Goal: Navigation & Orientation: Find specific page/section

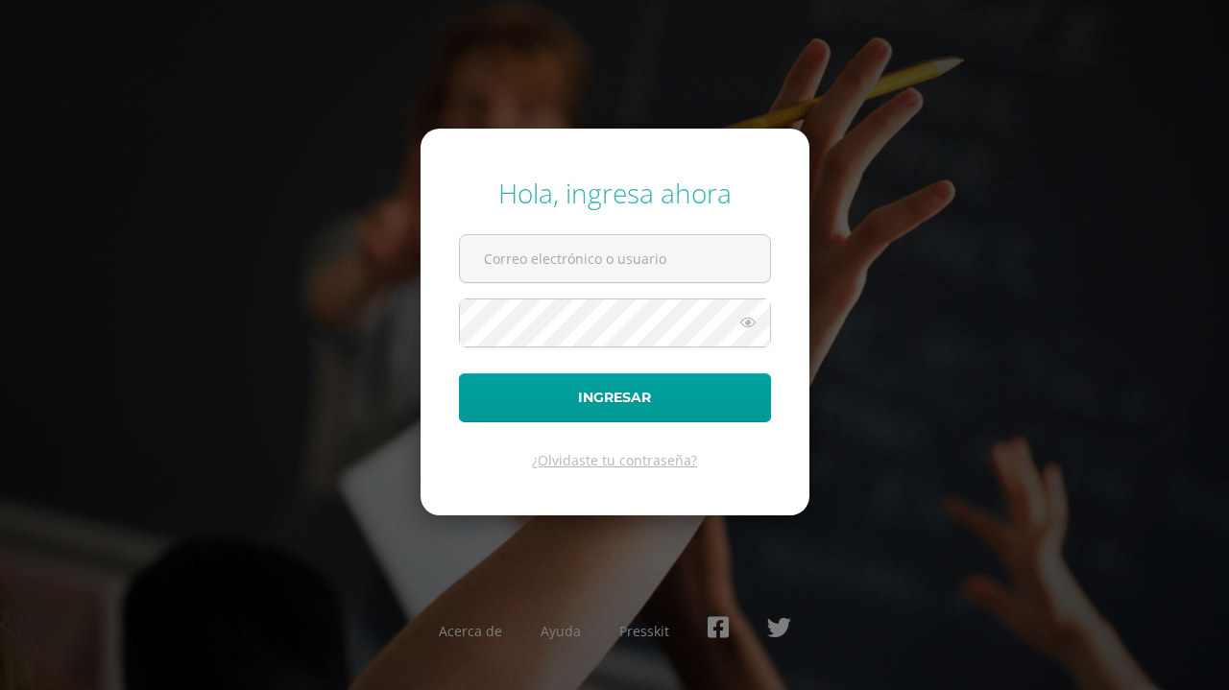
type input "644@laestrella.edu.gt"
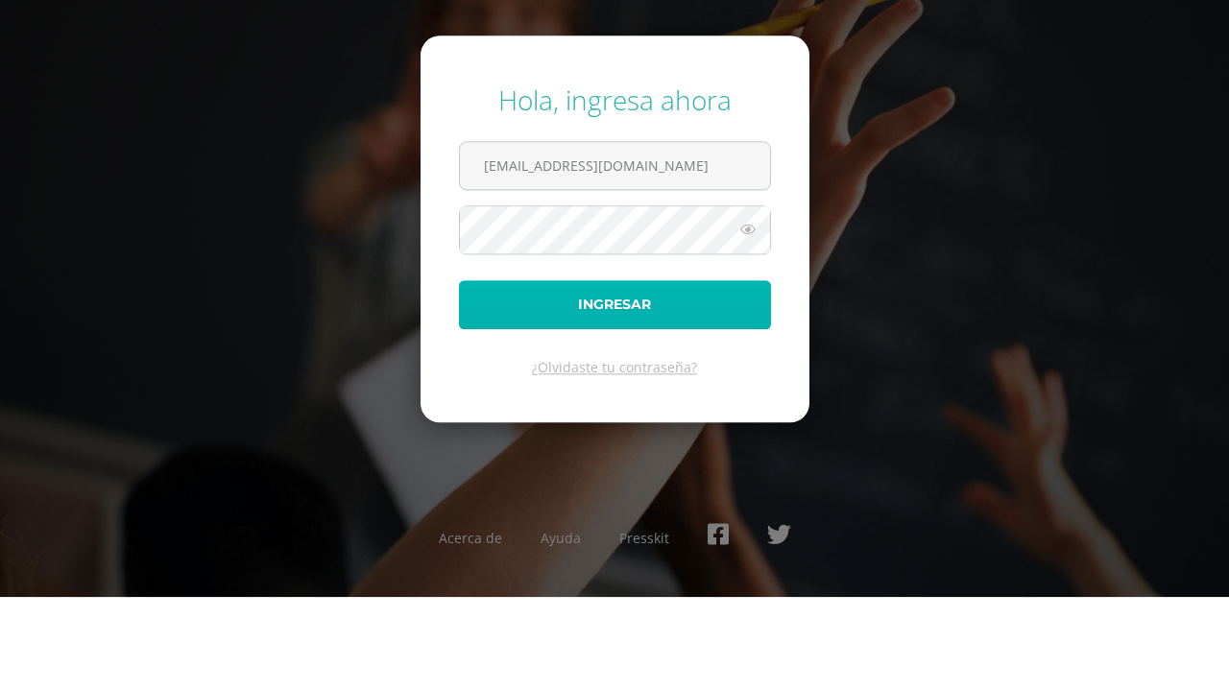
click at [671, 412] on button "Ingresar" at bounding box center [615, 397] width 312 height 49
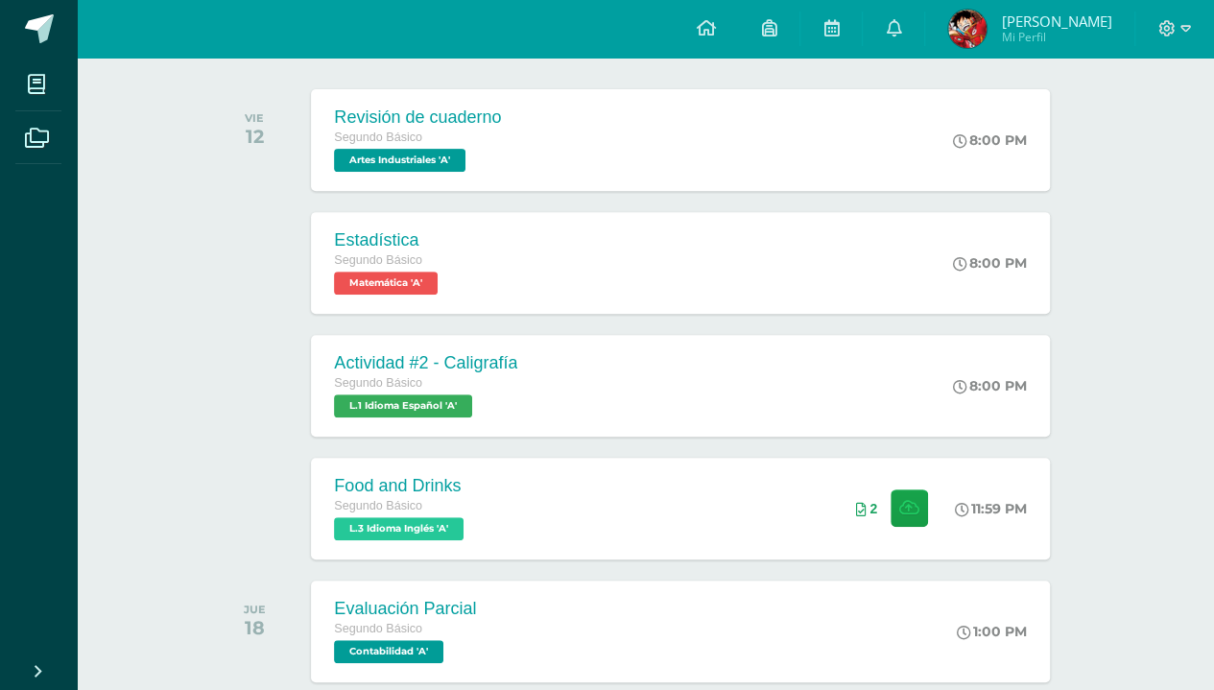
scroll to position [291, 0]
click at [633, 505] on div "Food and Drinks Segundo Básico L.3 Idioma Inglés 'A' 11:59 PM 2 Food and Drinks…" at bounding box center [680, 508] width 738 height 102
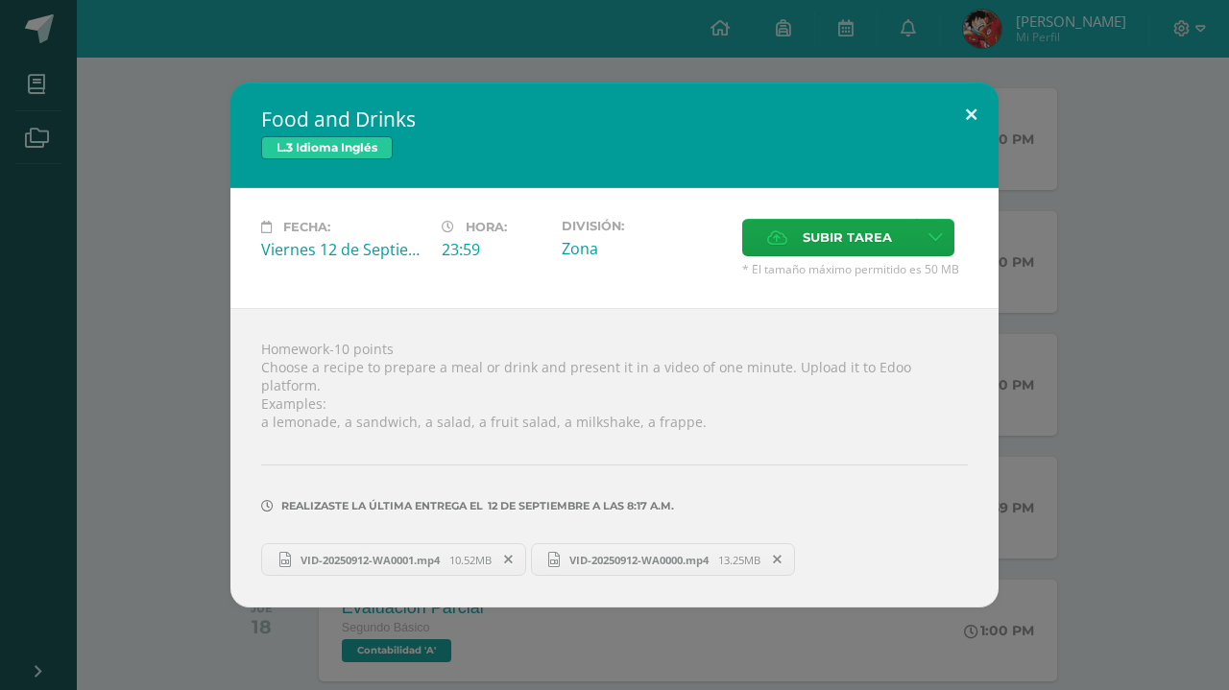
click at [970, 132] on button at bounding box center [971, 115] width 55 height 65
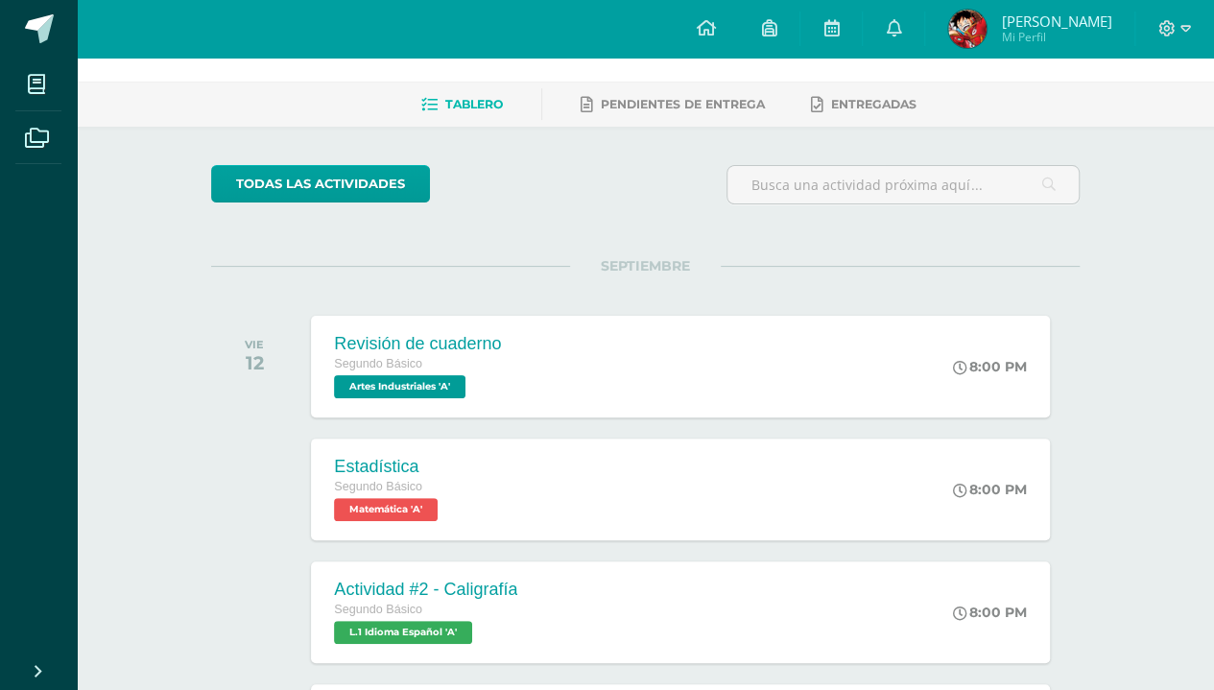
scroll to position [0, 0]
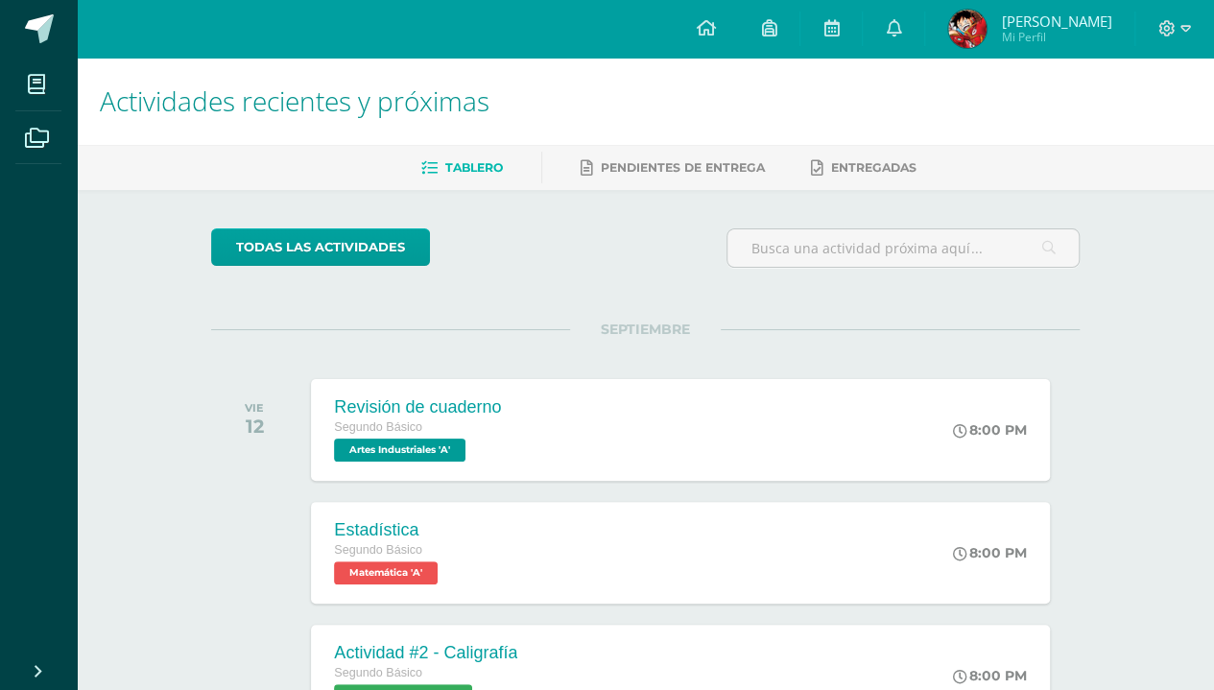
click at [1040, 502] on div "8:00 PM" at bounding box center [999, 553] width 101 height 102
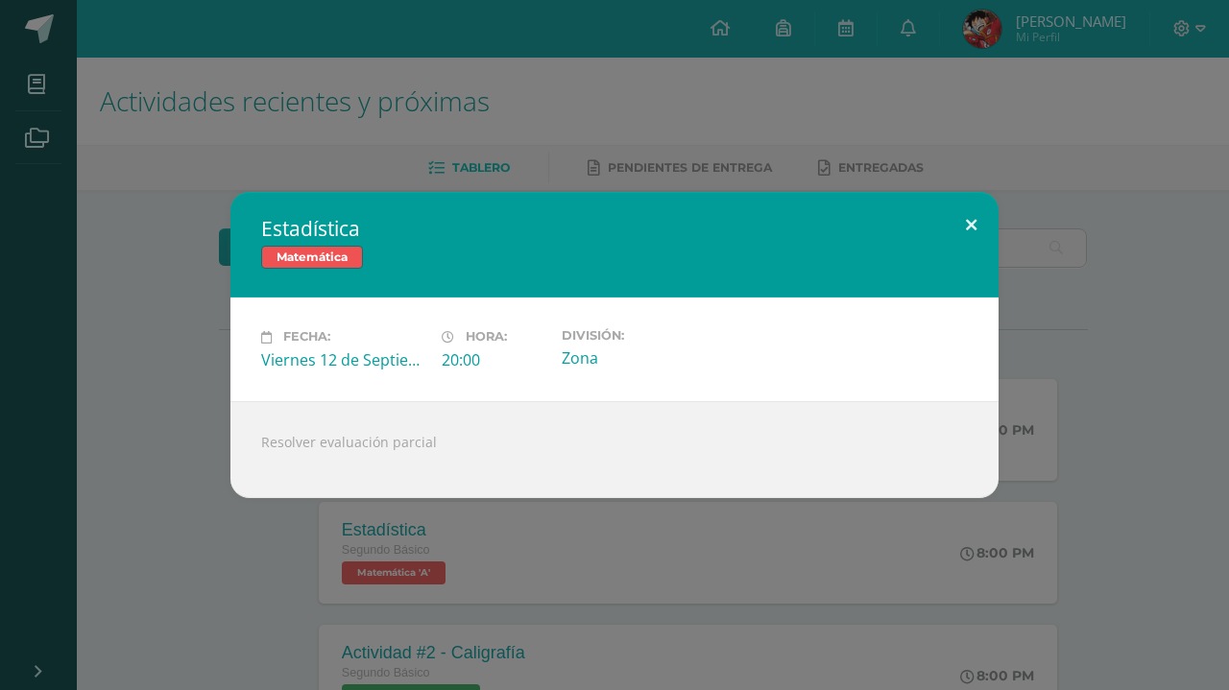
click at [976, 223] on button at bounding box center [971, 224] width 55 height 65
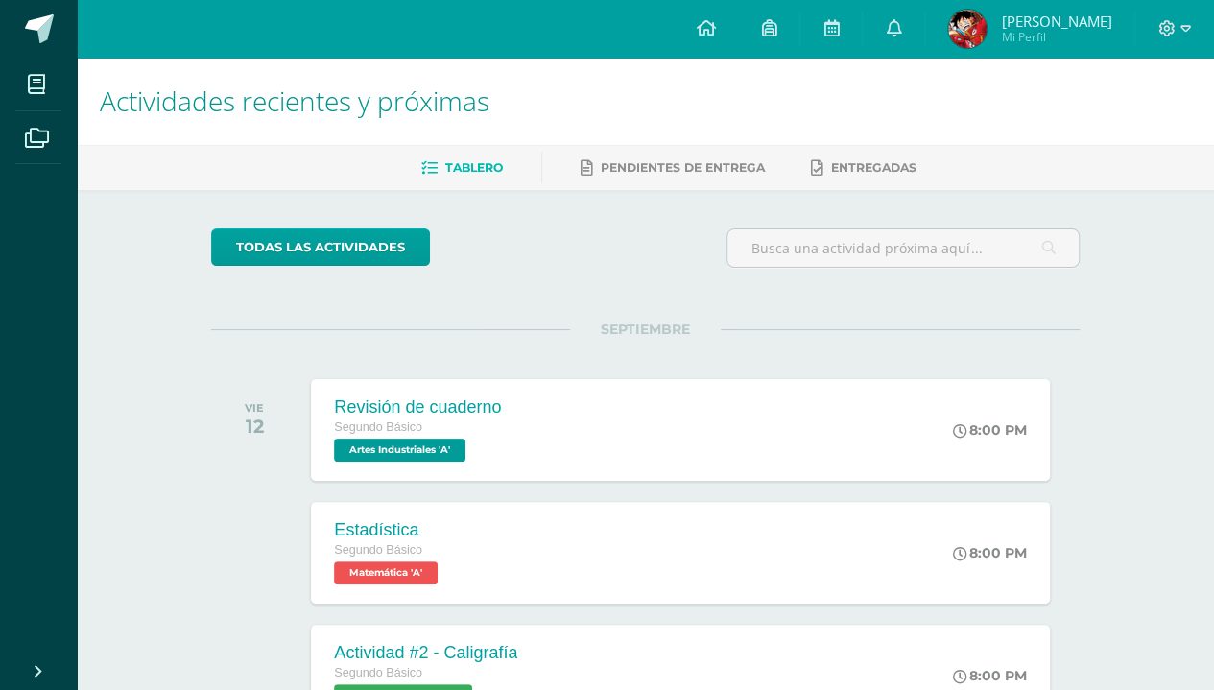
click at [708, 173] on span "Pendientes de entrega" at bounding box center [683, 167] width 164 height 14
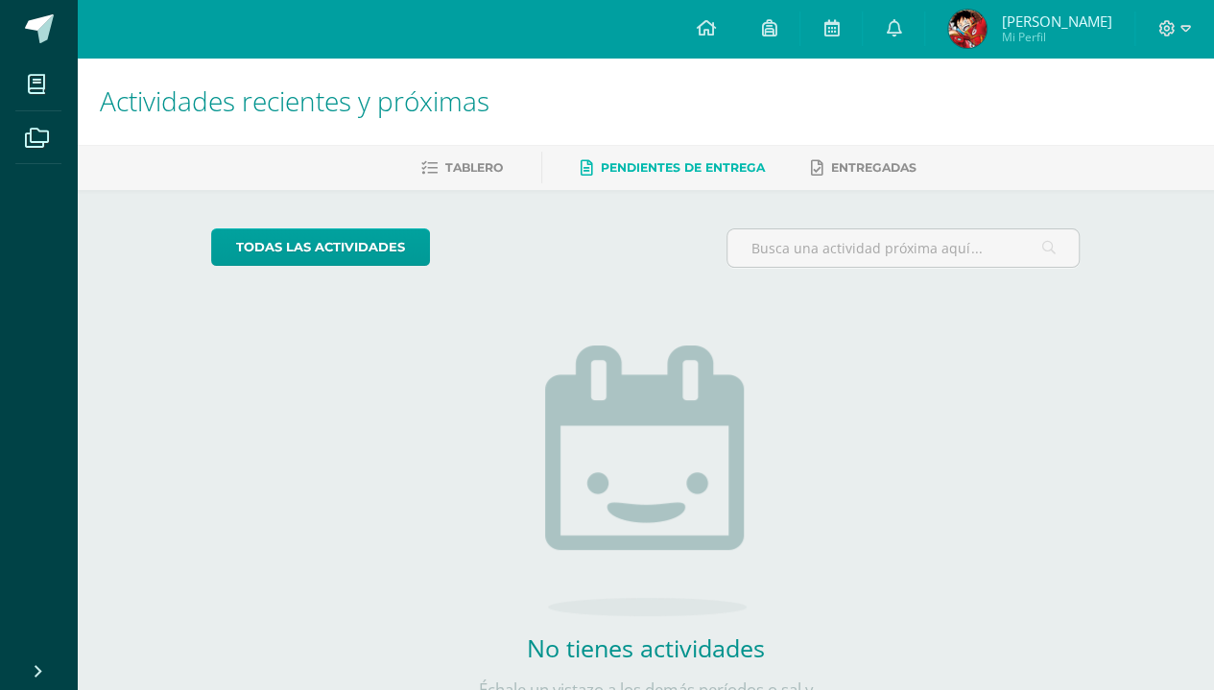
click at [917, 161] on span "Entregadas" at bounding box center [873, 167] width 85 height 14
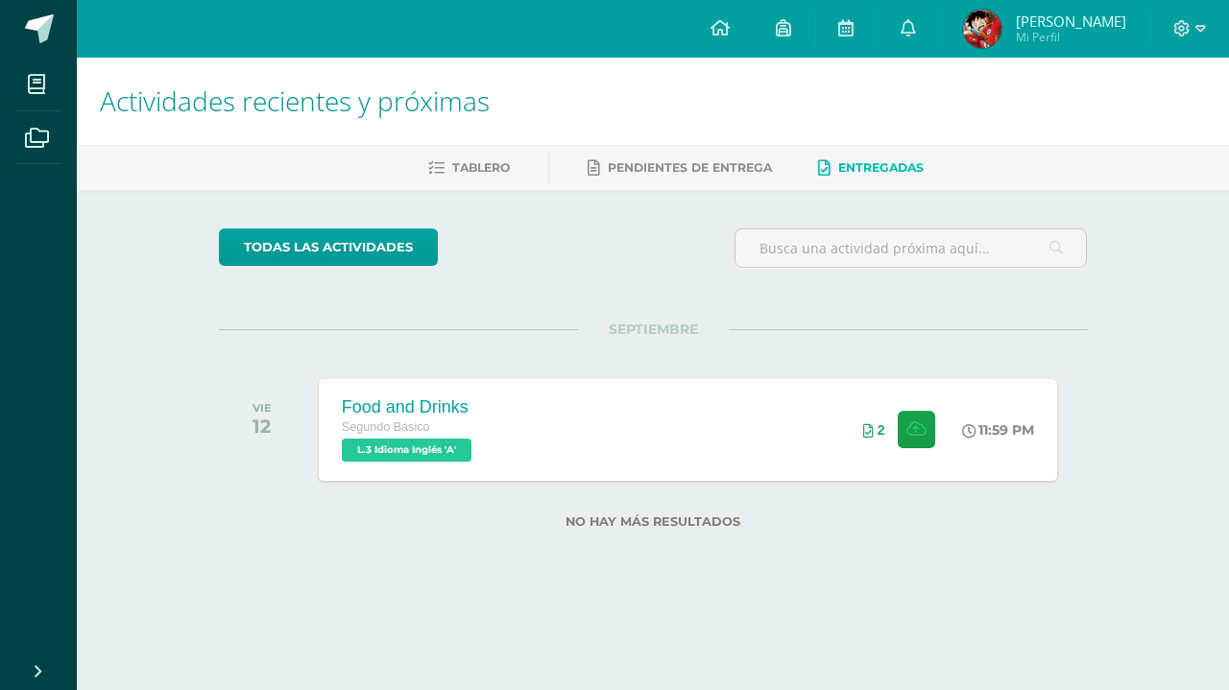
click at [772, 430] on div "Food and Drinks Segundo Básico L.3 Idioma Inglés 'A' 11:59 PM 2 Food and Drinks…" at bounding box center [688, 430] width 738 height 102
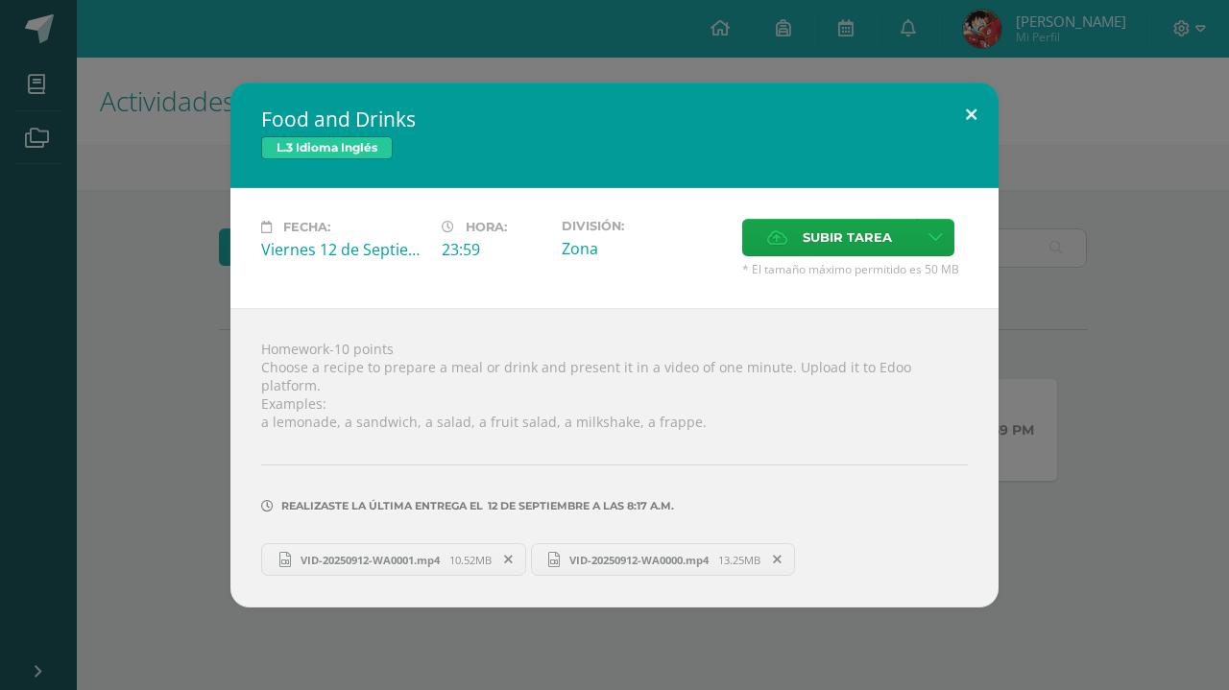
click at [977, 126] on button at bounding box center [971, 115] width 55 height 65
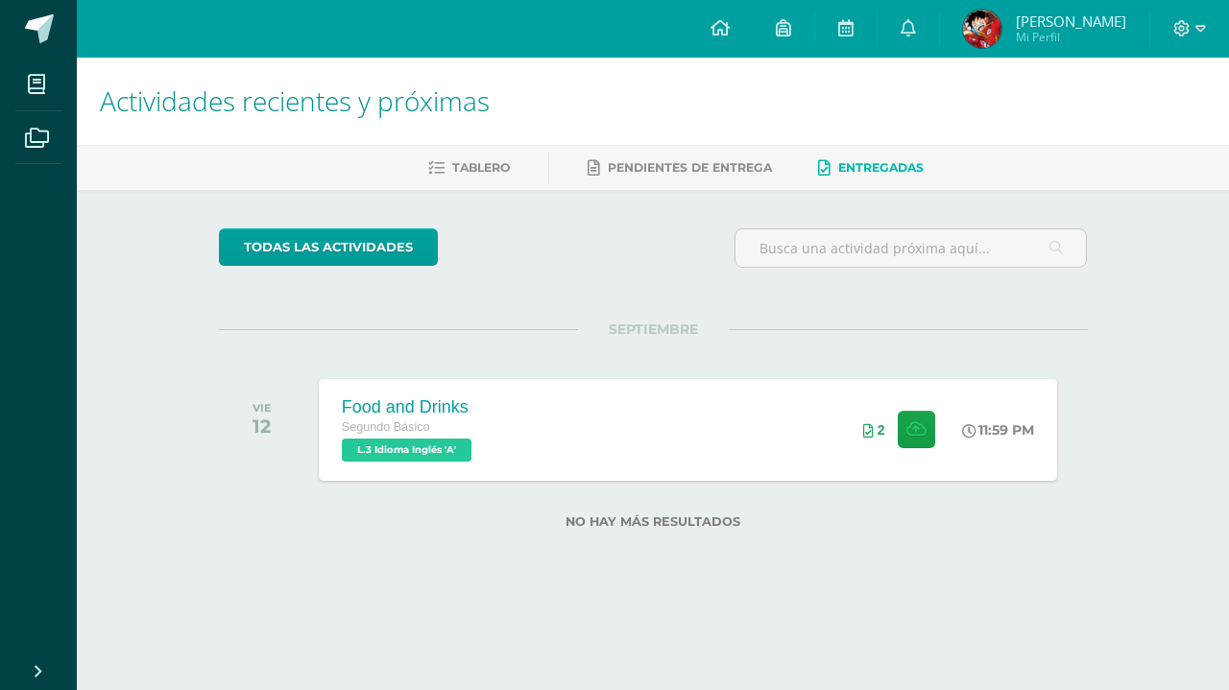
click at [726, 155] on link "Pendientes de entrega" at bounding box center [679, 168] width 184 height 31
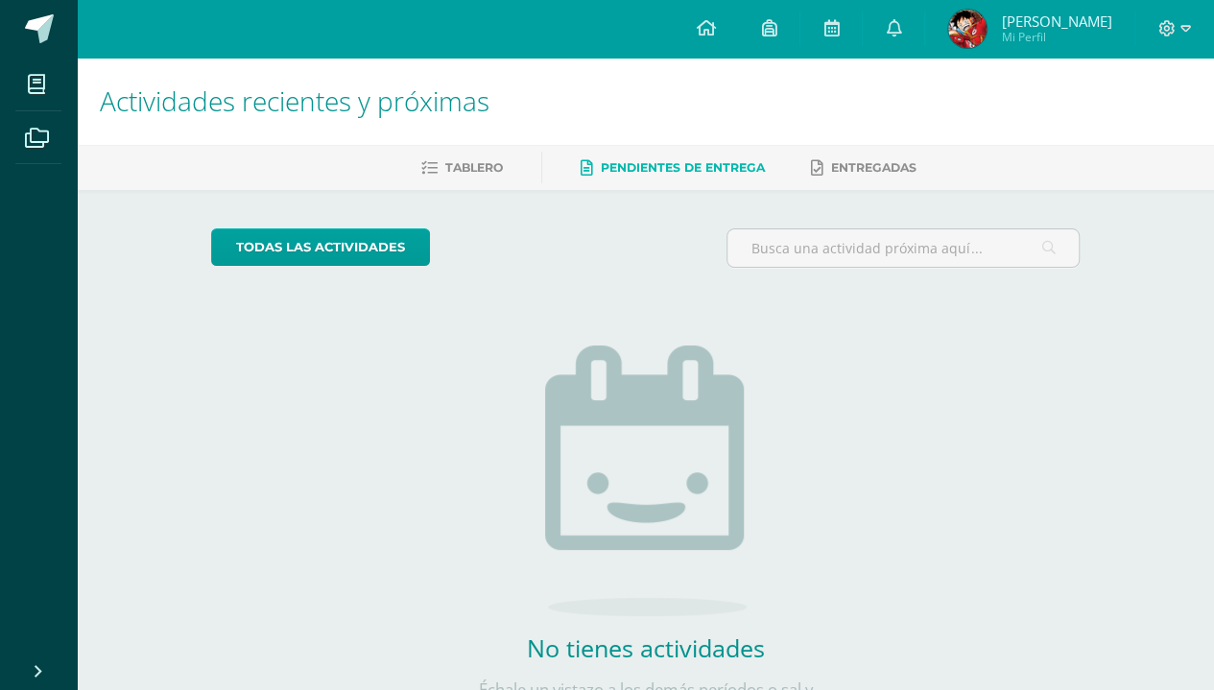
click at [475, 168] on span "Tablero" at bounding box center [474, 167] width 58 height 14
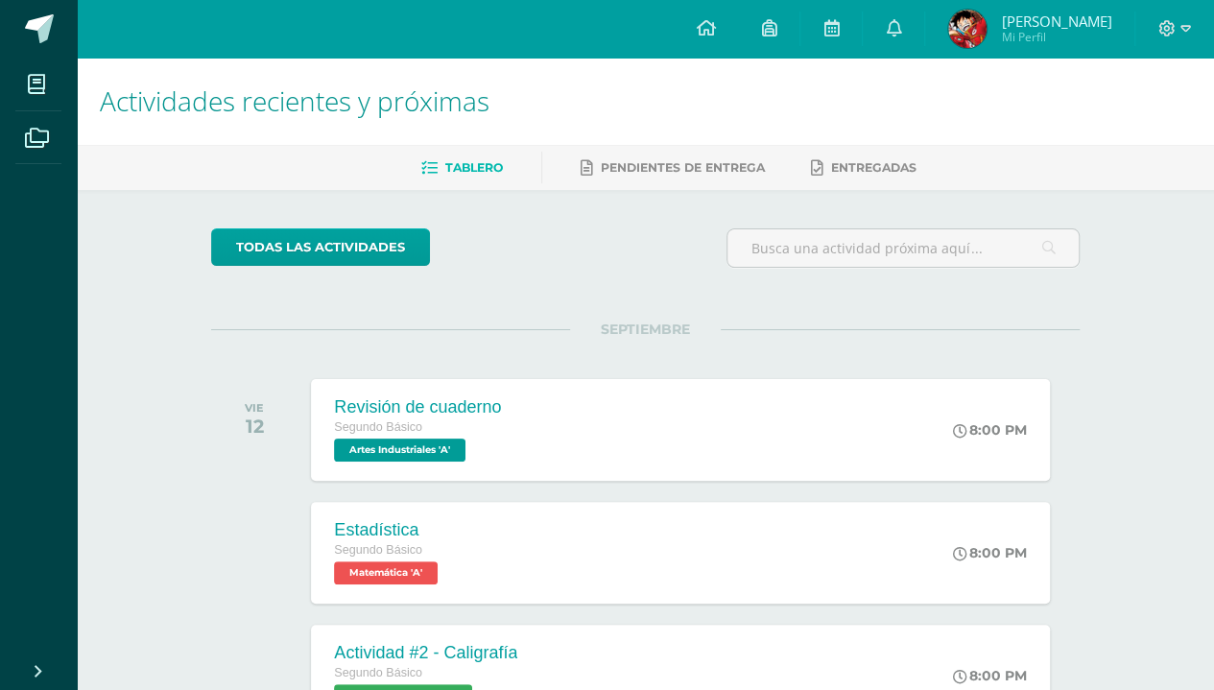
click at [42, 84] on icon at bounding box center [36, 84] width 17 height 19
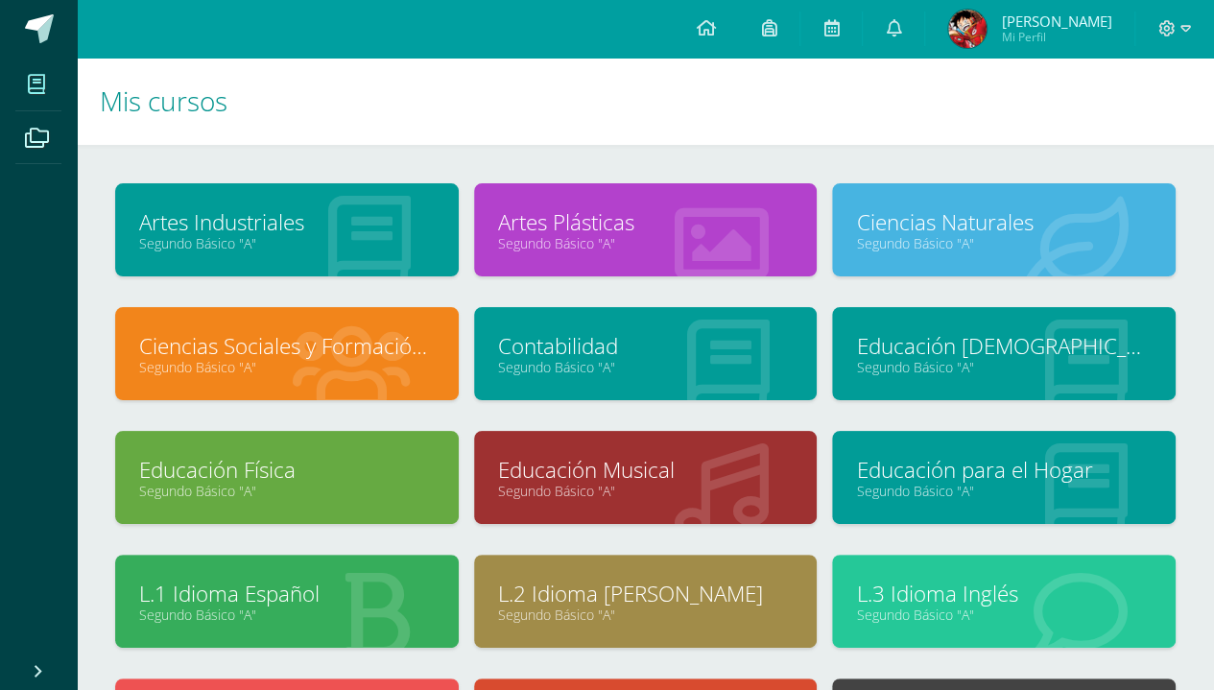
click at [48, 92] on span at bounding box center [36, 83] width 43 height 43
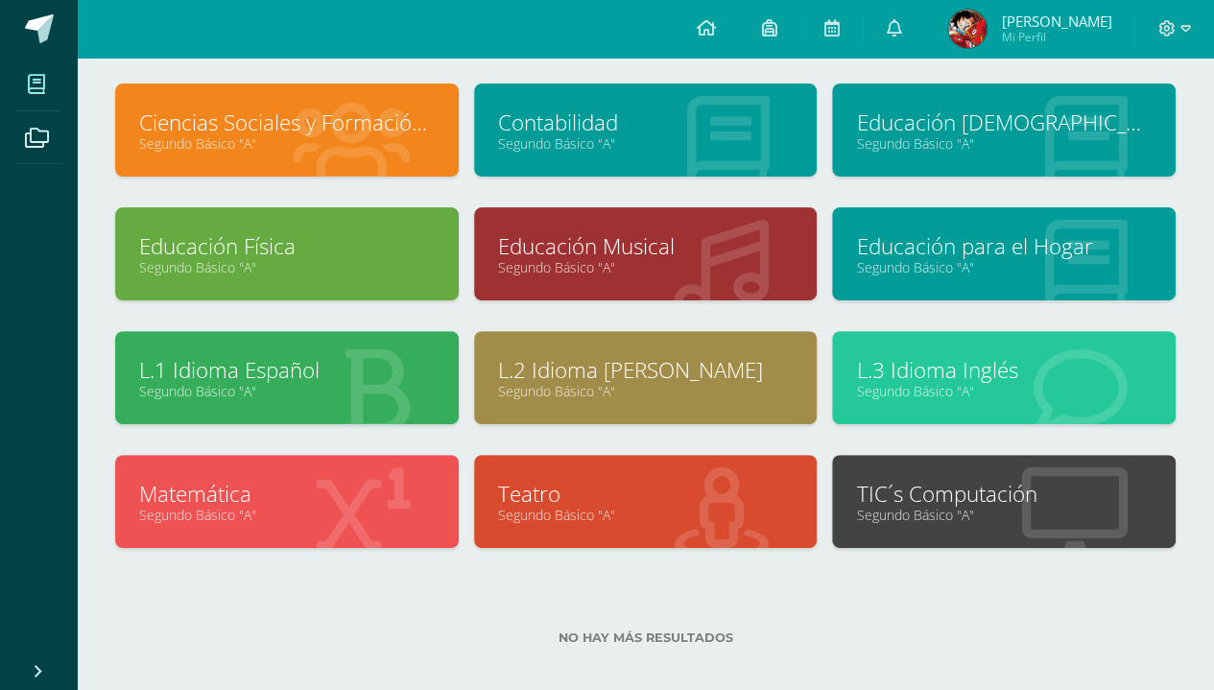
scroll to position [227, 0]
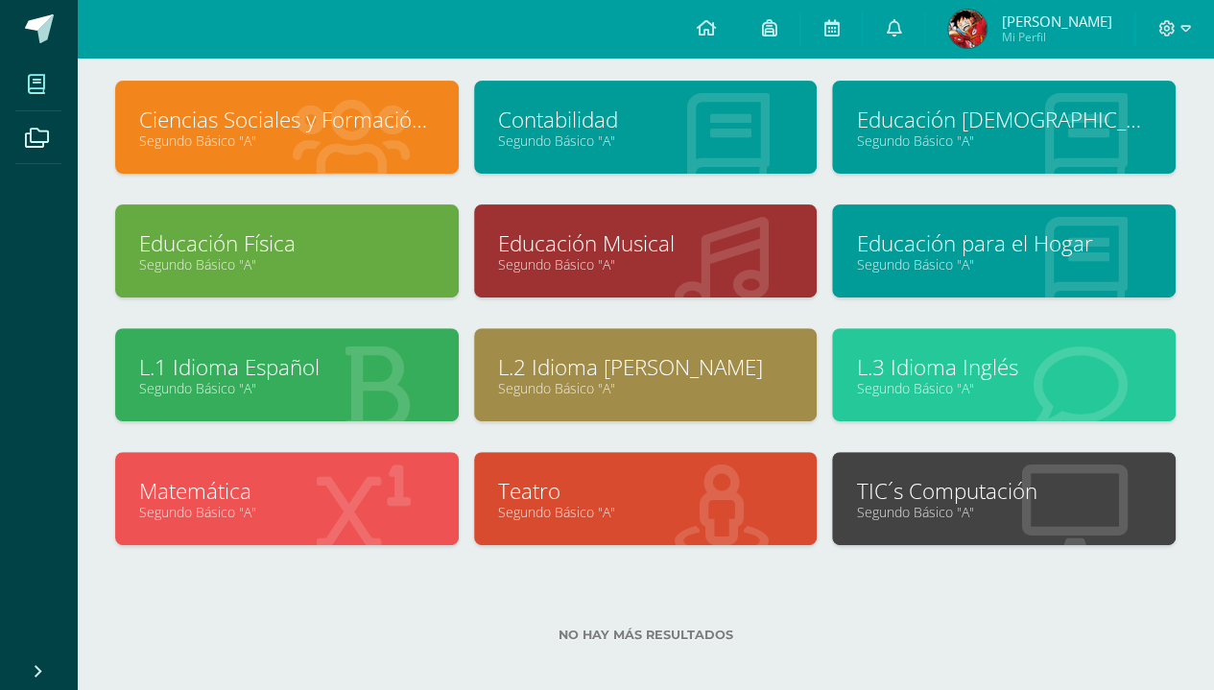
click at [899, 514] on link "Segundo Básico "A"" at bounding box center [1004, 512] width 296 height 18
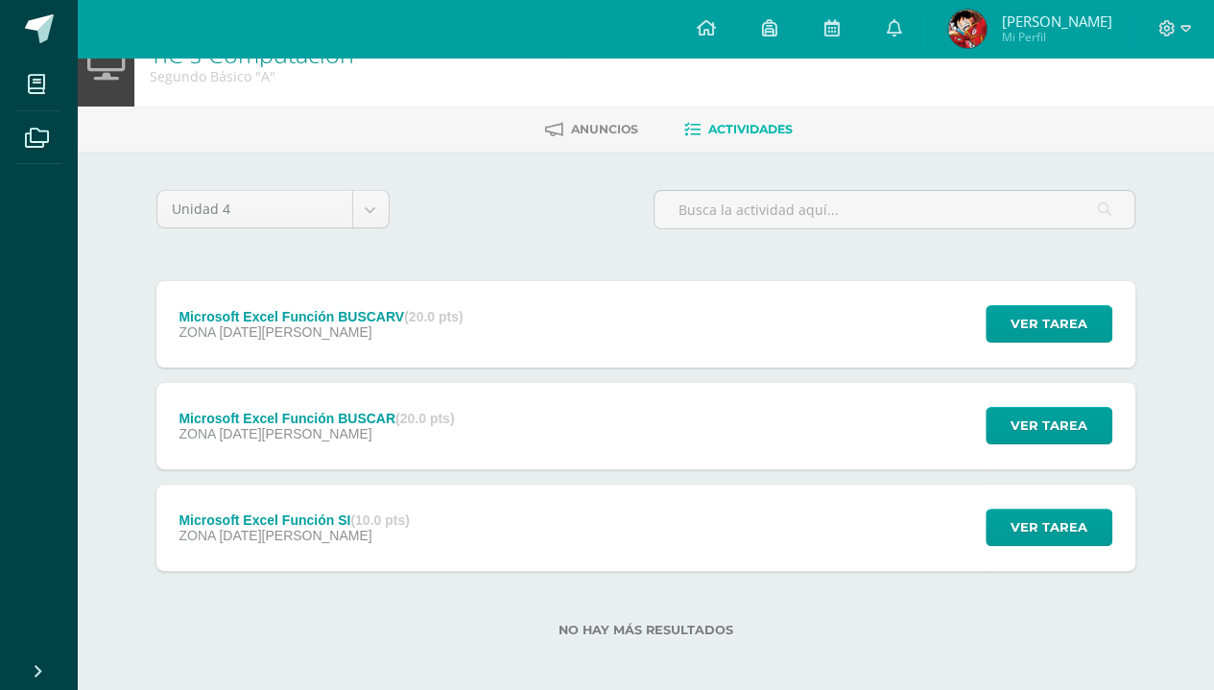
scroll to position [44, 0]
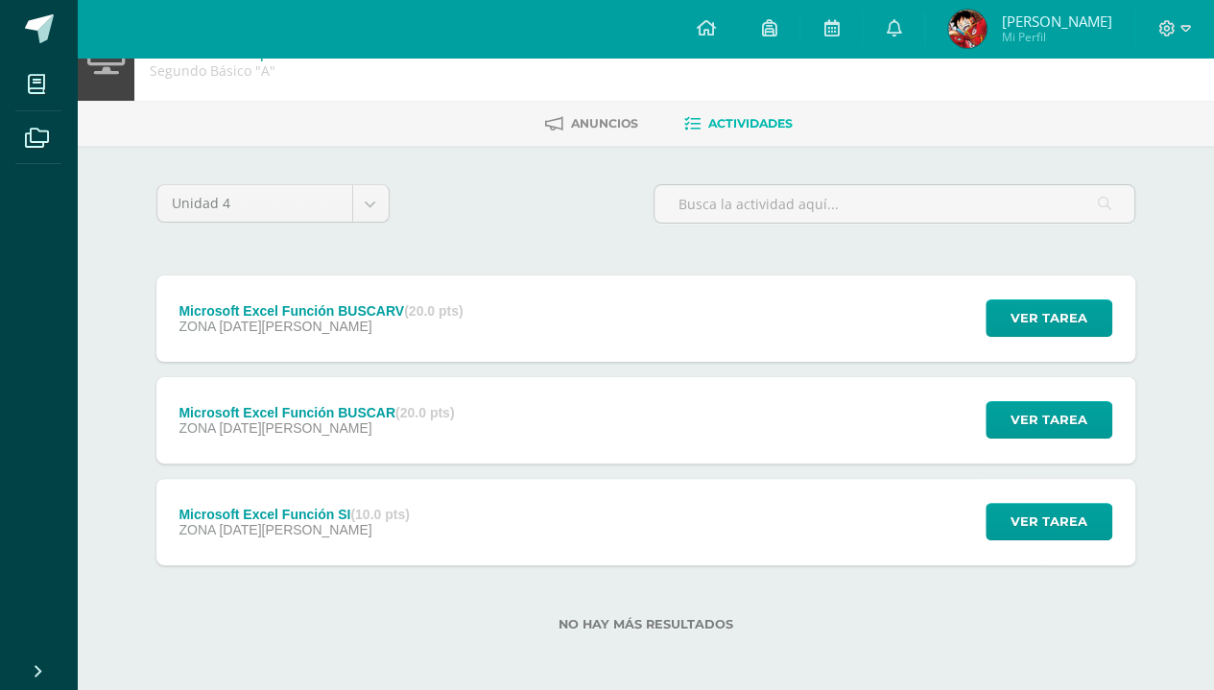
click at [676, 333] on div "Microsoft Excel Función BUSCARV (20.0 pts) ZONA [DATE][PERSON_NAME] Ver tarea M…" at bounding box center [645, 318] width 979 height 86
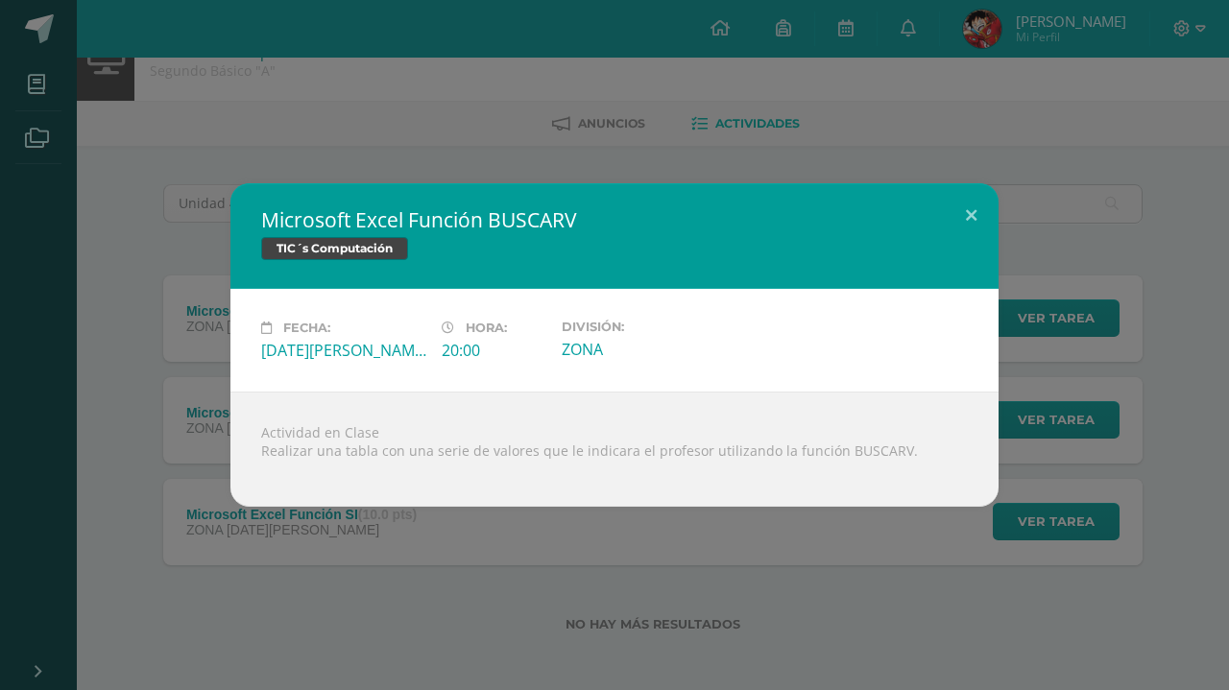
click at [148, 242] on div "Microsoft Excel Función BUSCARV TIC´s Computación Fecha: Martes 26 de Agosto Ho…" at bounding box center [614, 344] width 1213 height 323
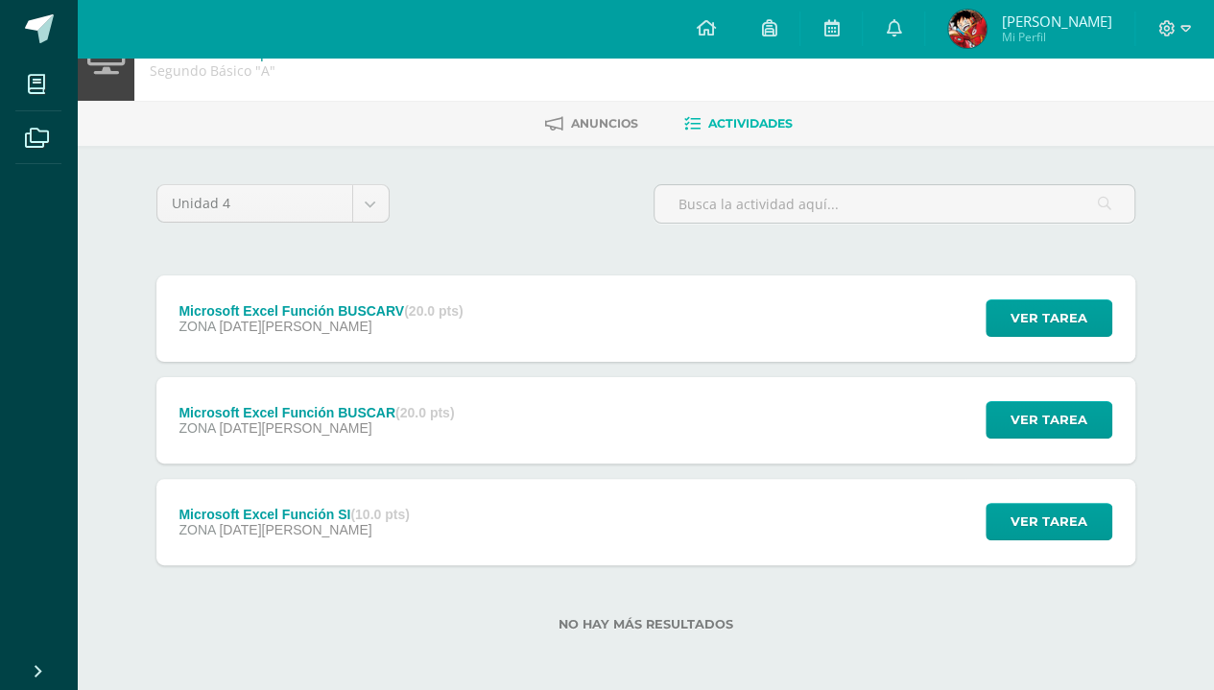
click at [263, 409] on div "Microsoft Excel Función BUSCAR (20.0 pts)" at bounding box center [316, 412] width 275 height 15
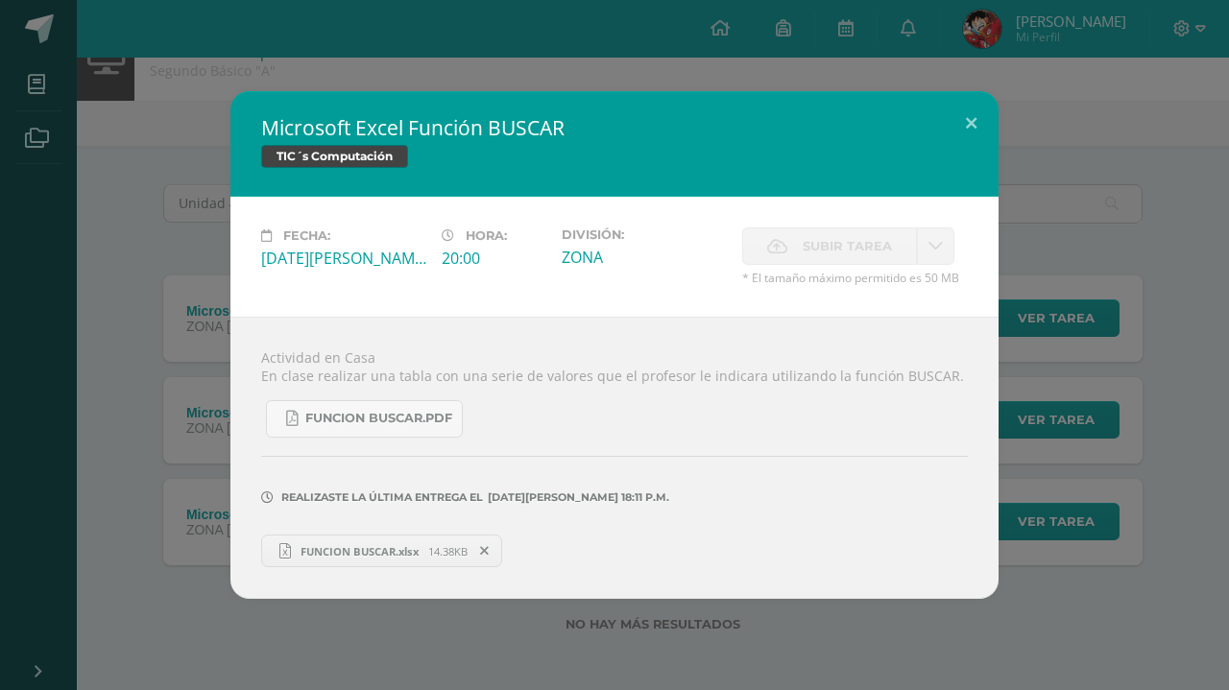
click at [115, 248] on div "Microsoft Excel Función BUSCAR TIC´s Computación Fecha: Martes 19 de Agosto Hor…" at bounding box center [614, 345] width 1213 height 508
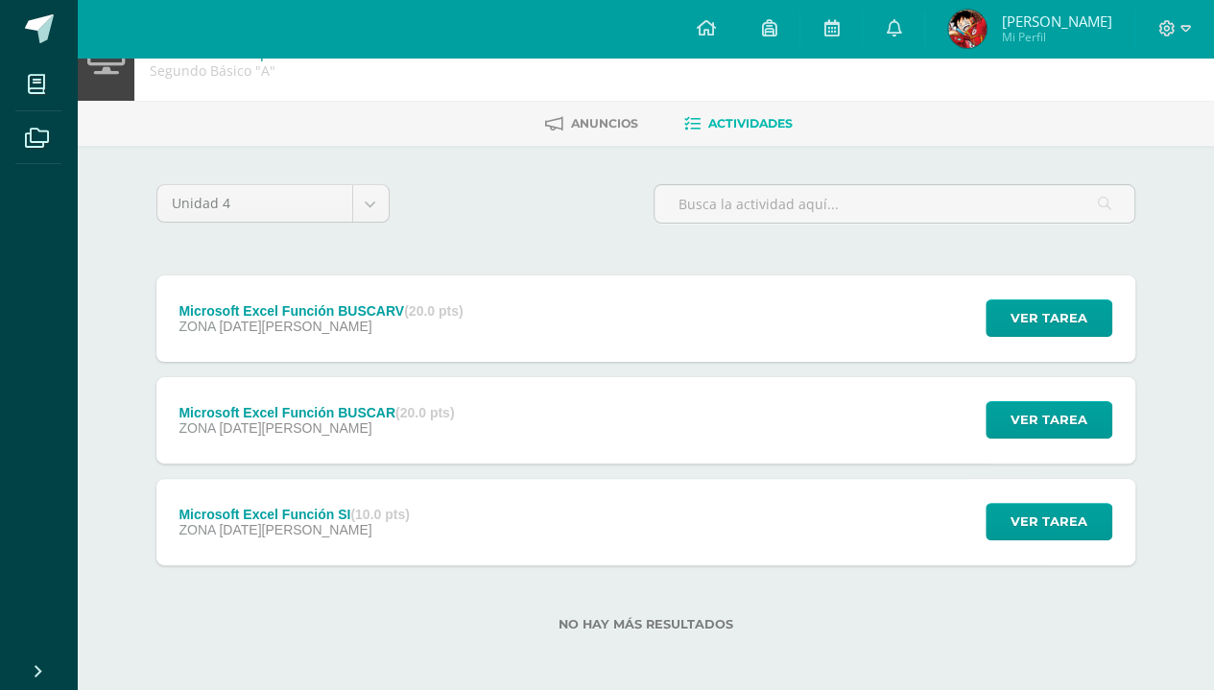
click at [260, 511] on div "Microsoft Excel Función SI (10.0 pts)" at bounding box center [294, 514] width 230 height 15
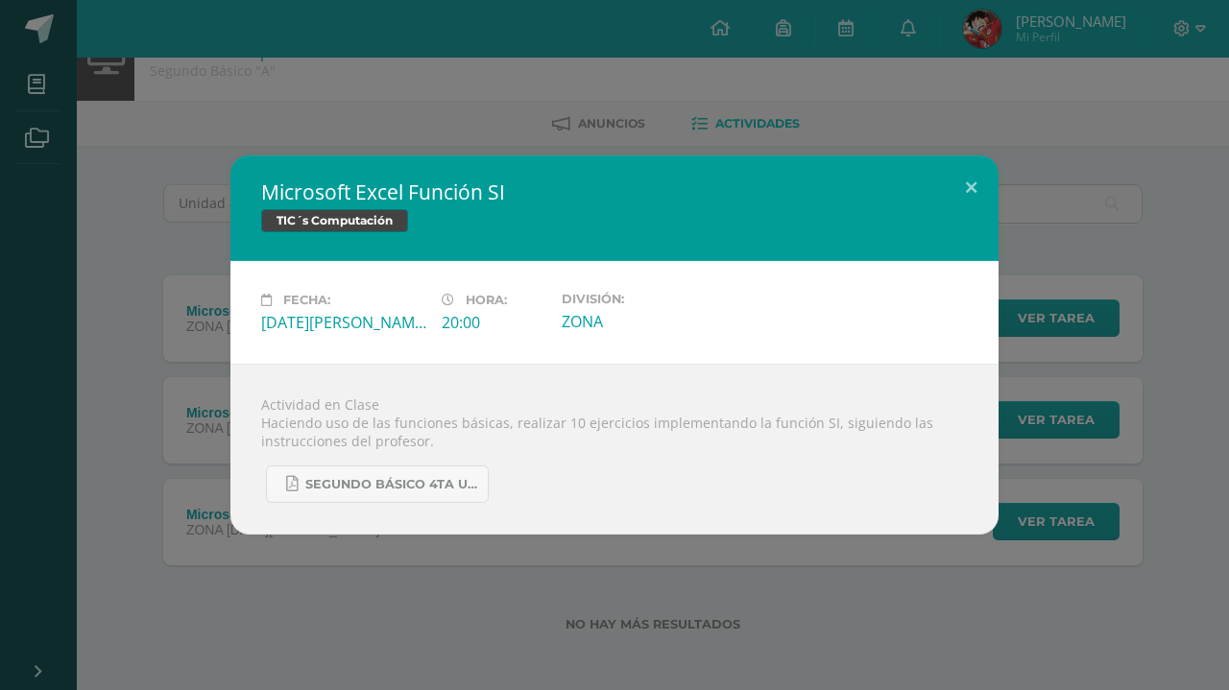
click at [123, 294] on div "Microsoft Excel Función SI TIC´s Computación Fecha: Martes 12 de Agosto Hora: 2…" at bounding box center [614, 344] width 1213 height 379
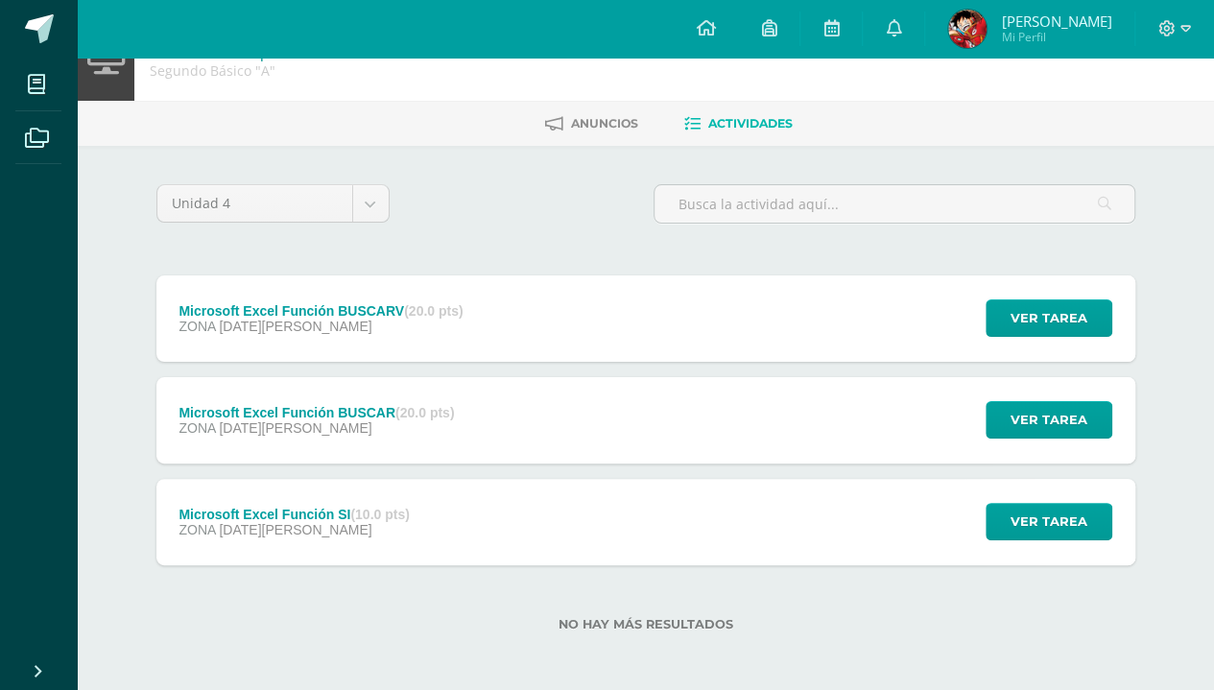
scroll to position [0, 0]
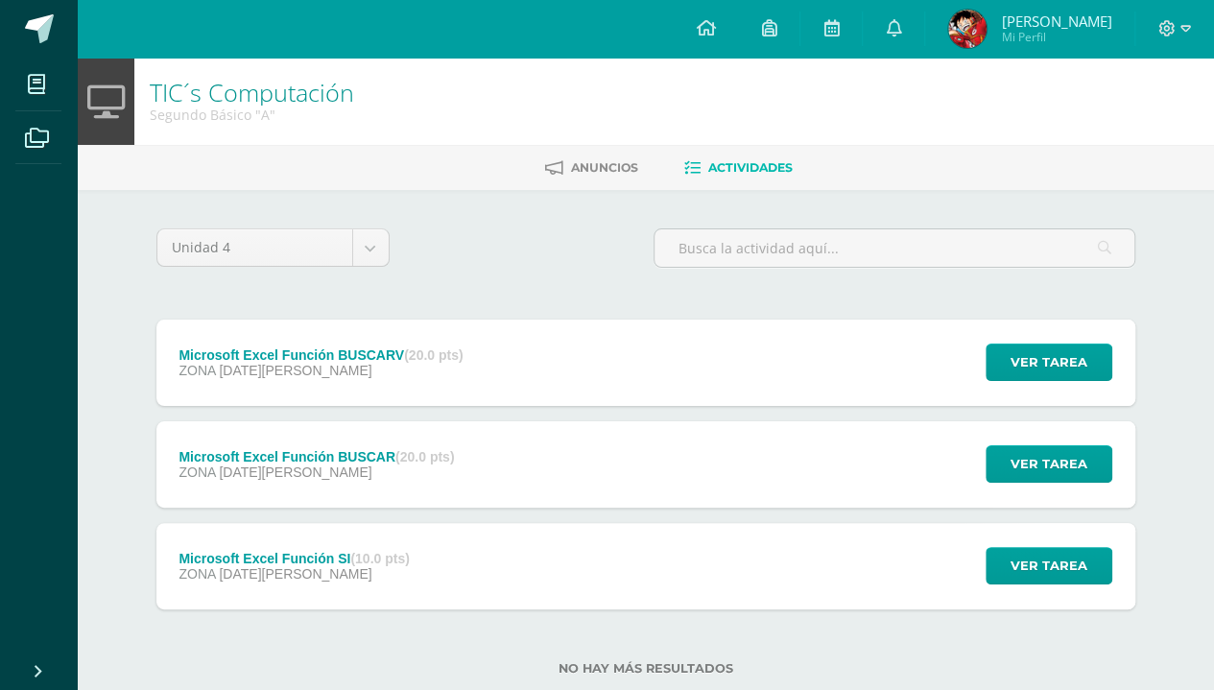
click at [374, 250] on body "Mis cursos Archivos Cerrar panel Artes Industriales Segundo Básico "A" Artes Pl…" at bounding box center [607, 368] width 1214 height 737
click at [381, 248] on body "Mis cursos Archivos Cerrar panel Artes Industriales Segundo Básico "A" Artes Pl…" at bounding box center [607, 368] width 1214 height 737
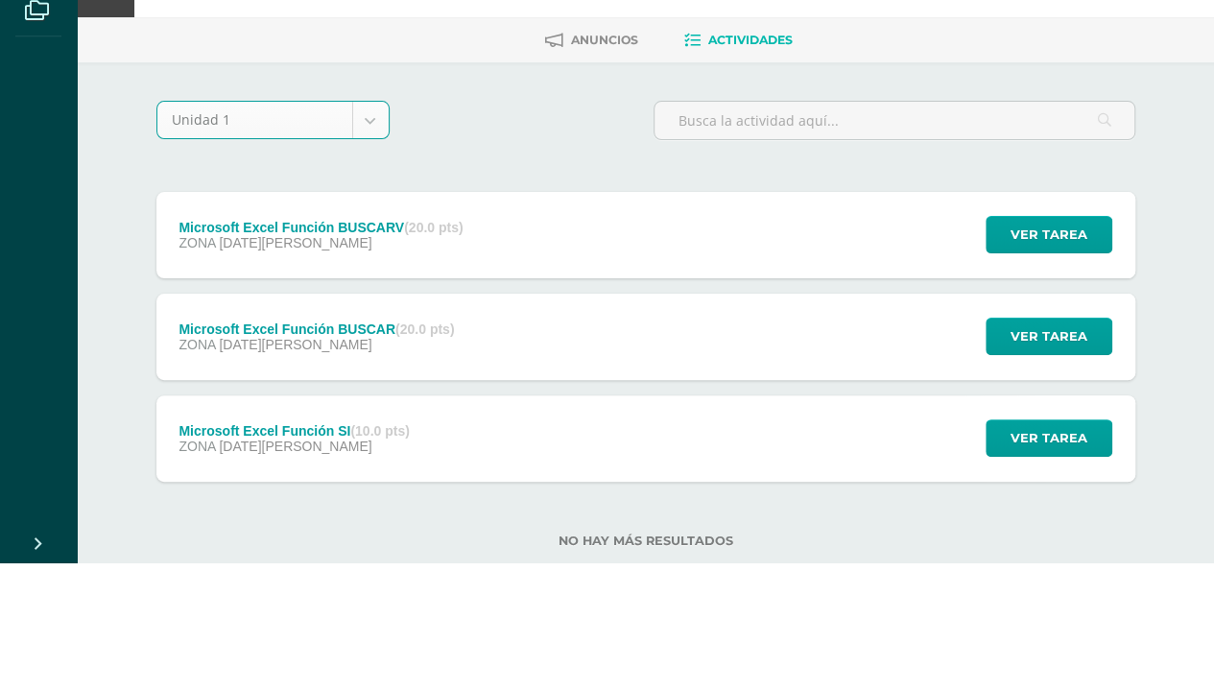
select select "Unidad 1"
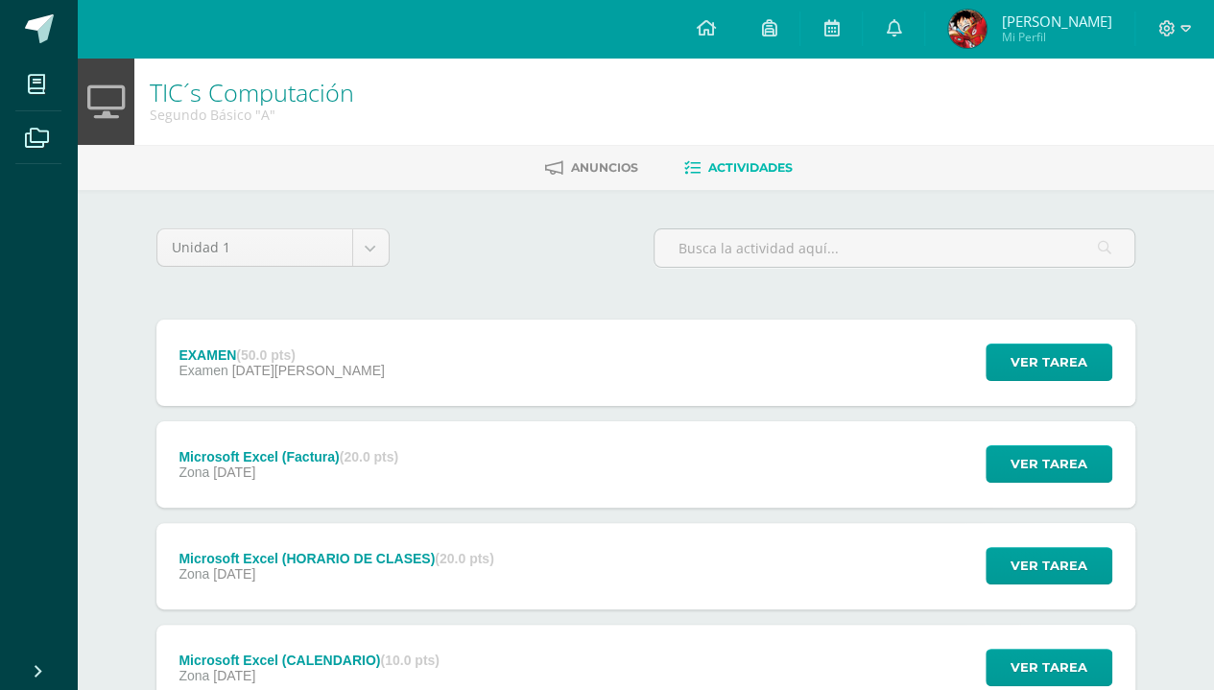
click at [41, 140] on icon at bounding box center [37, 138] width 24 height 19
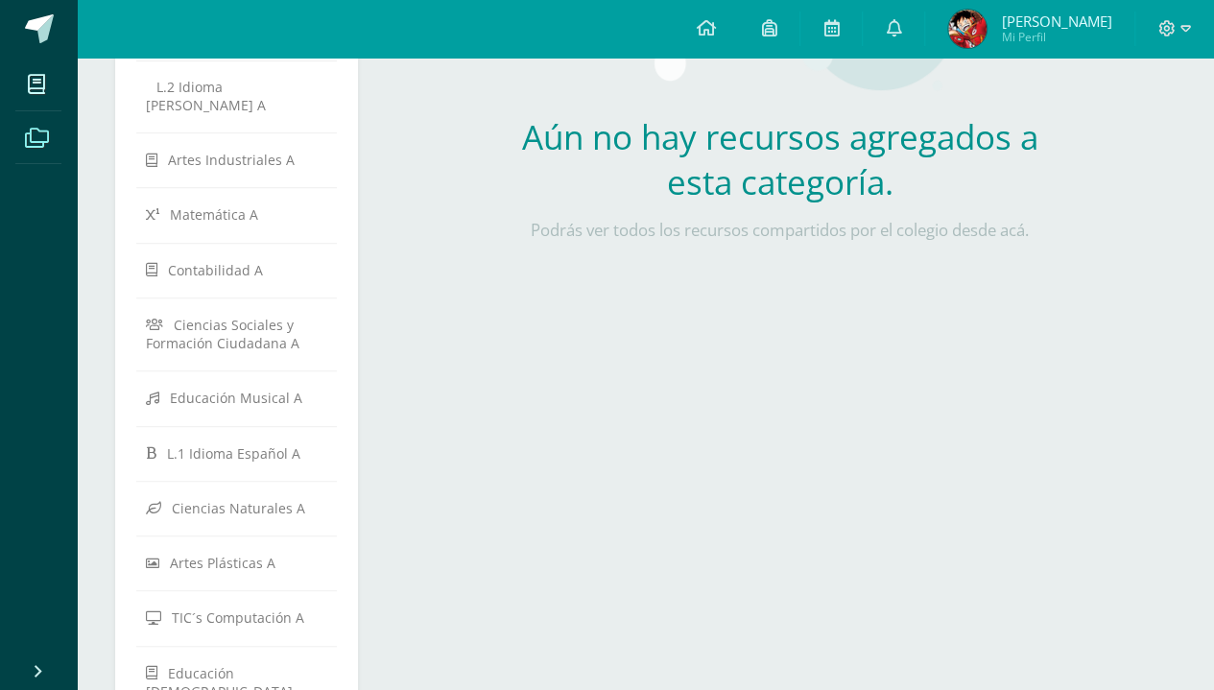
scroll to position [509, 0]
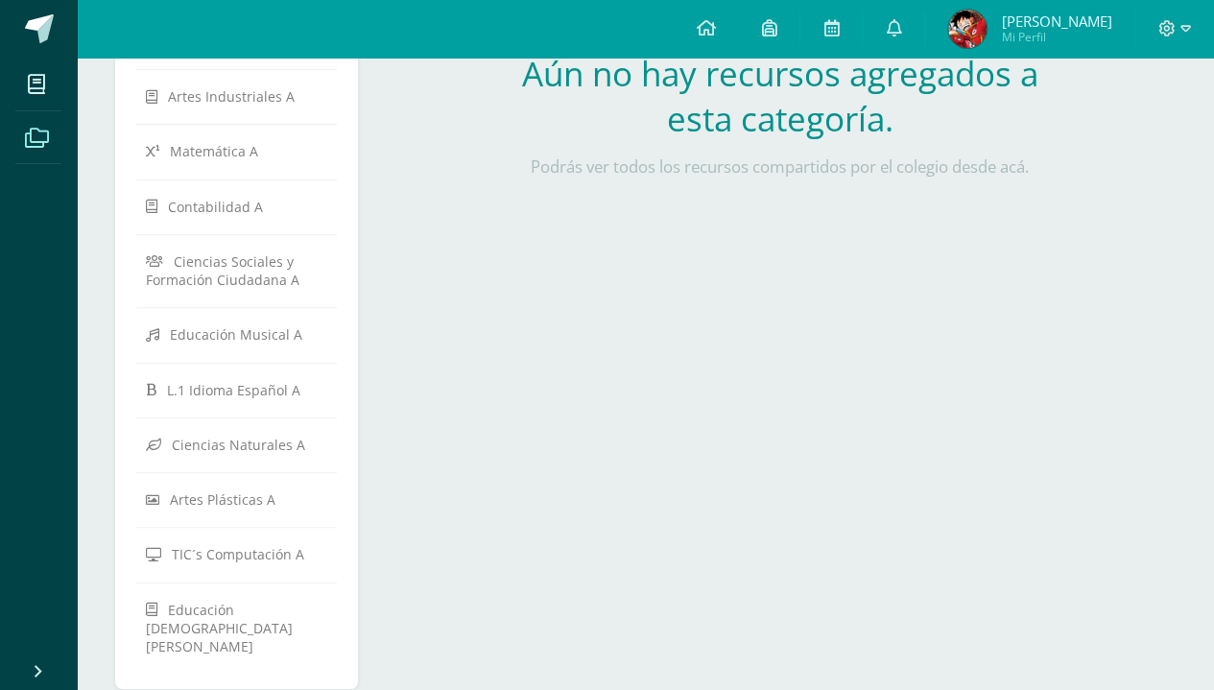
click at [227, 600] on span "Educación [DEMOGRAPHIC_DATA][PERSON_NAME]" at bounding box center [219, 627] width 147 height 55
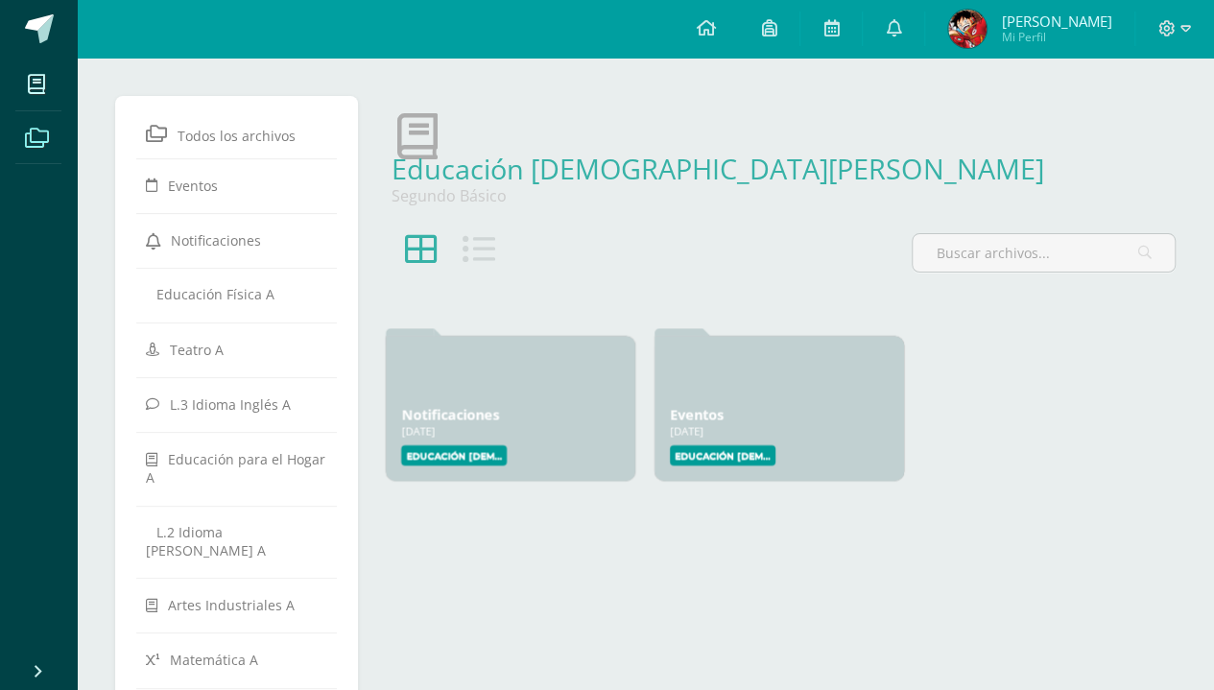
click at [481, 247] on icon at bounding box center [479, 249] width 33 height 33
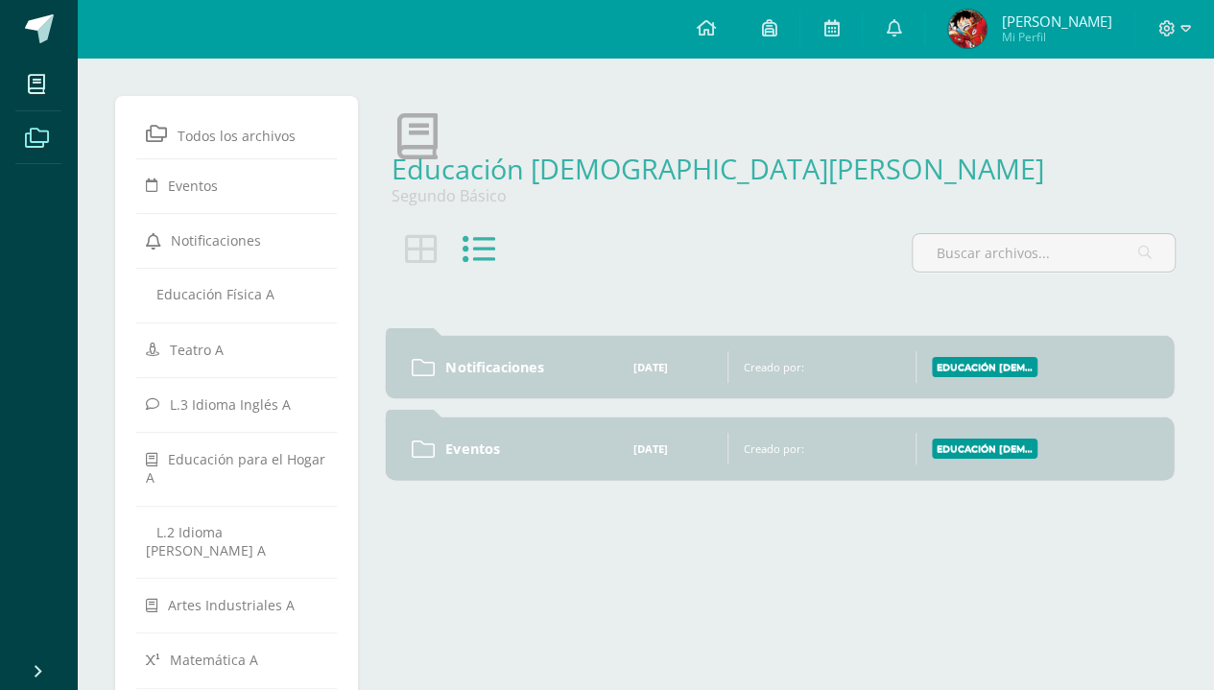
click at [715, 36] on icon at bounding box center [705, 27] width 19 height 17
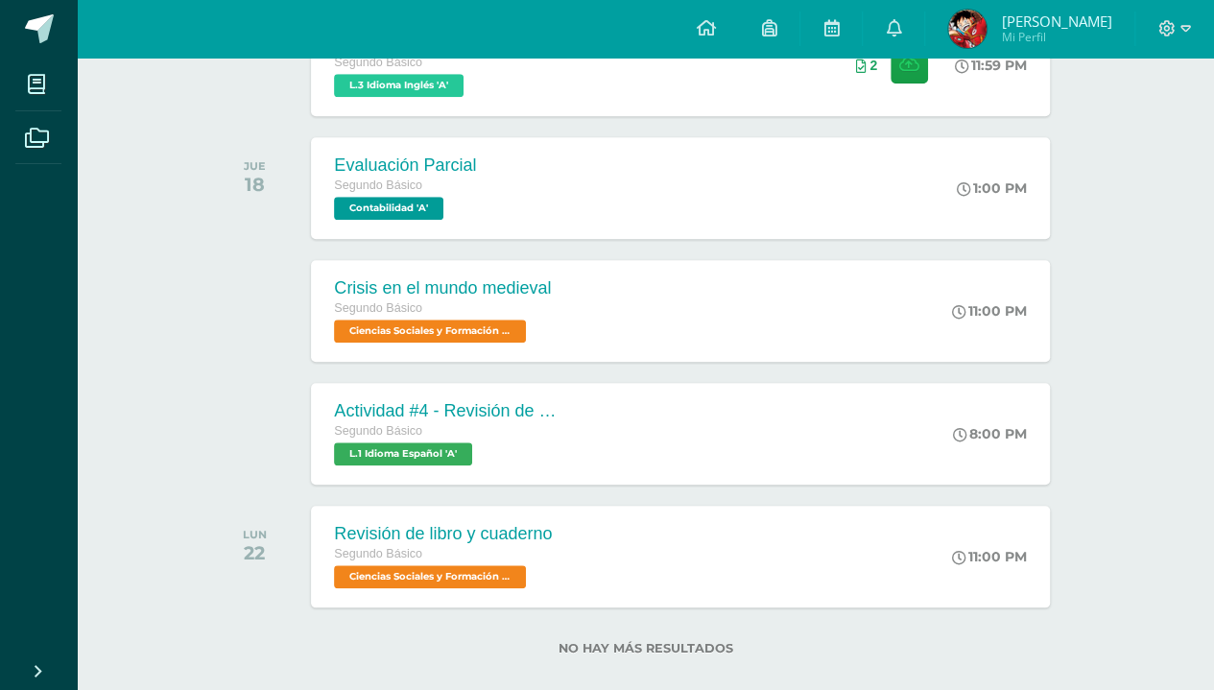
scroll to position [759, 0]
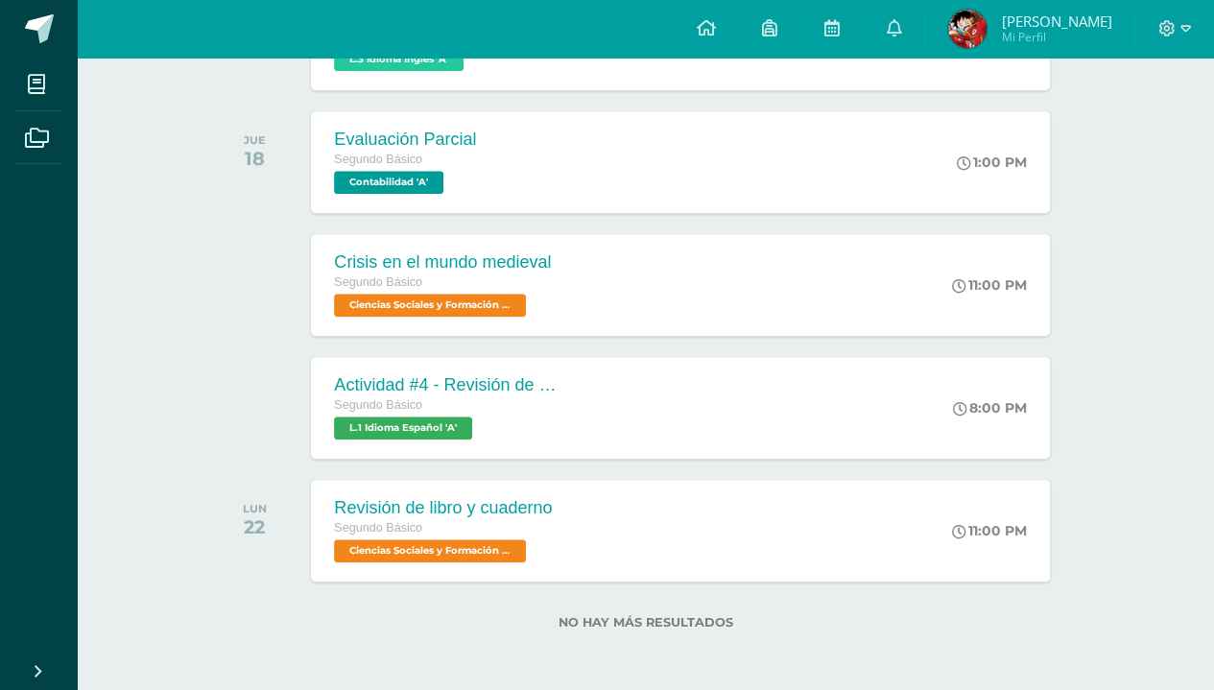
click at [528, 259] on div "Crisis en el mundo medieval" at bounding box center [442, 262] width 217 height 20
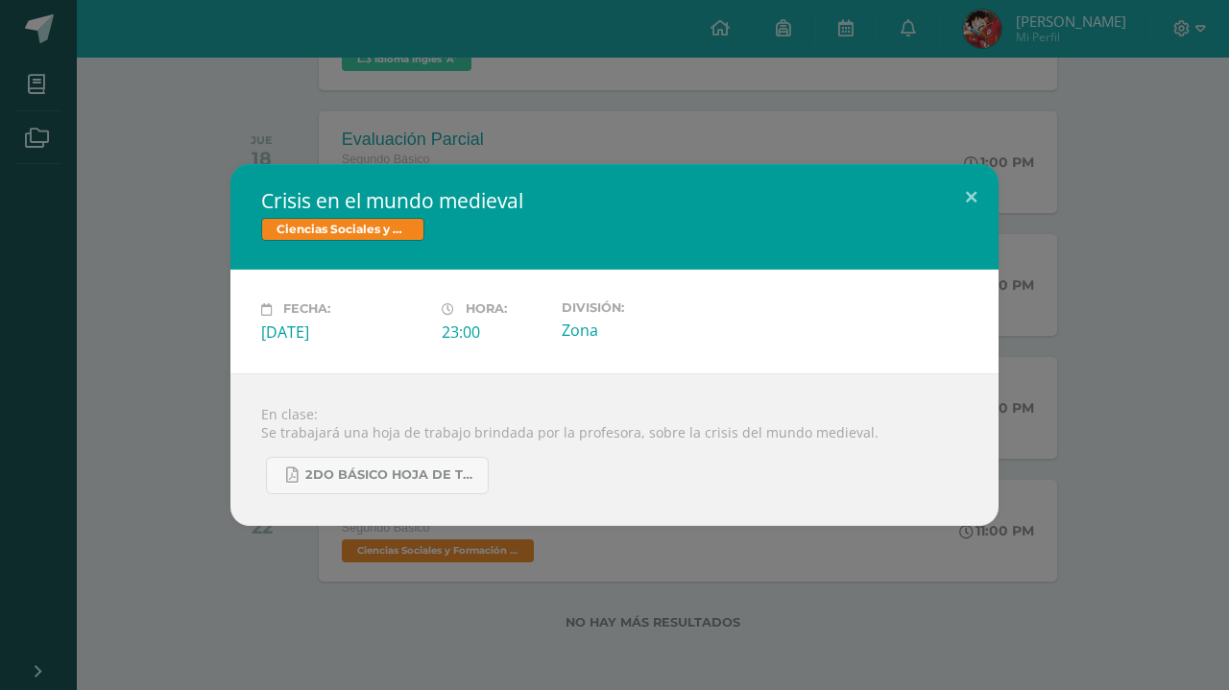
click at [168, 418] on div "Crisis en el mundo medieval Ciencias Sociales y Formación Ciudadana Fecha: [DAT…" at bounding box center [614, 344] width 1213 height 361
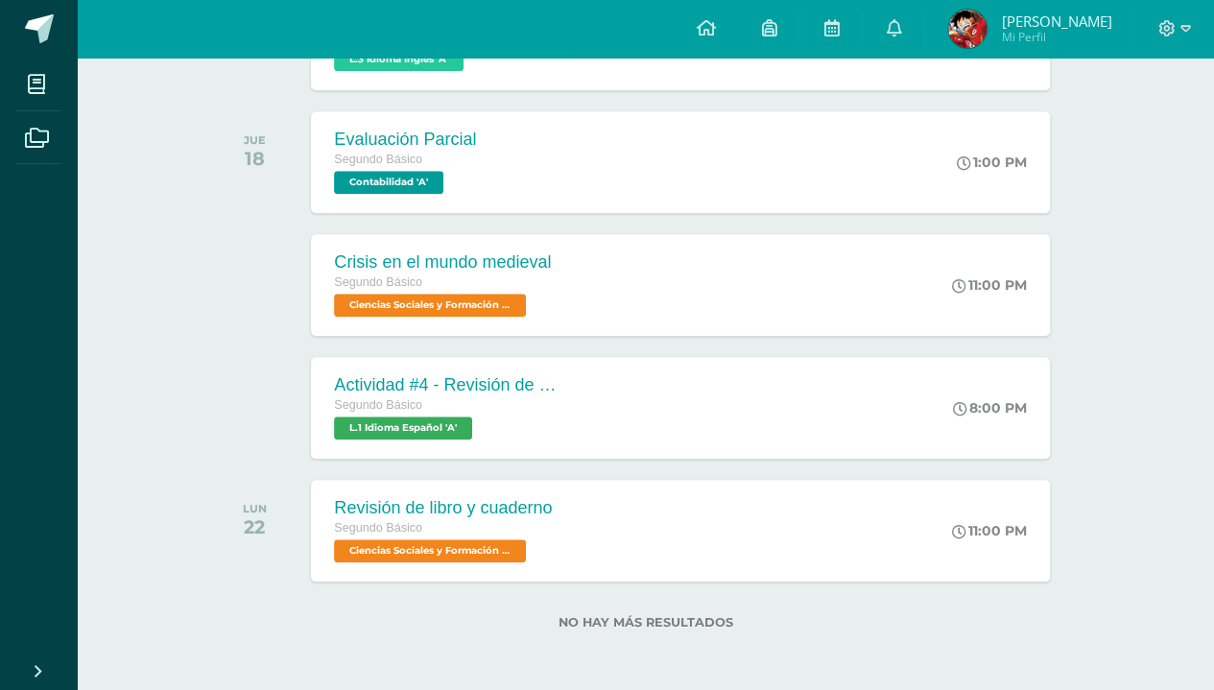
click at [522, 395] on div "Segundo Básico" at bounding box center [449, 405] width 230 height 21
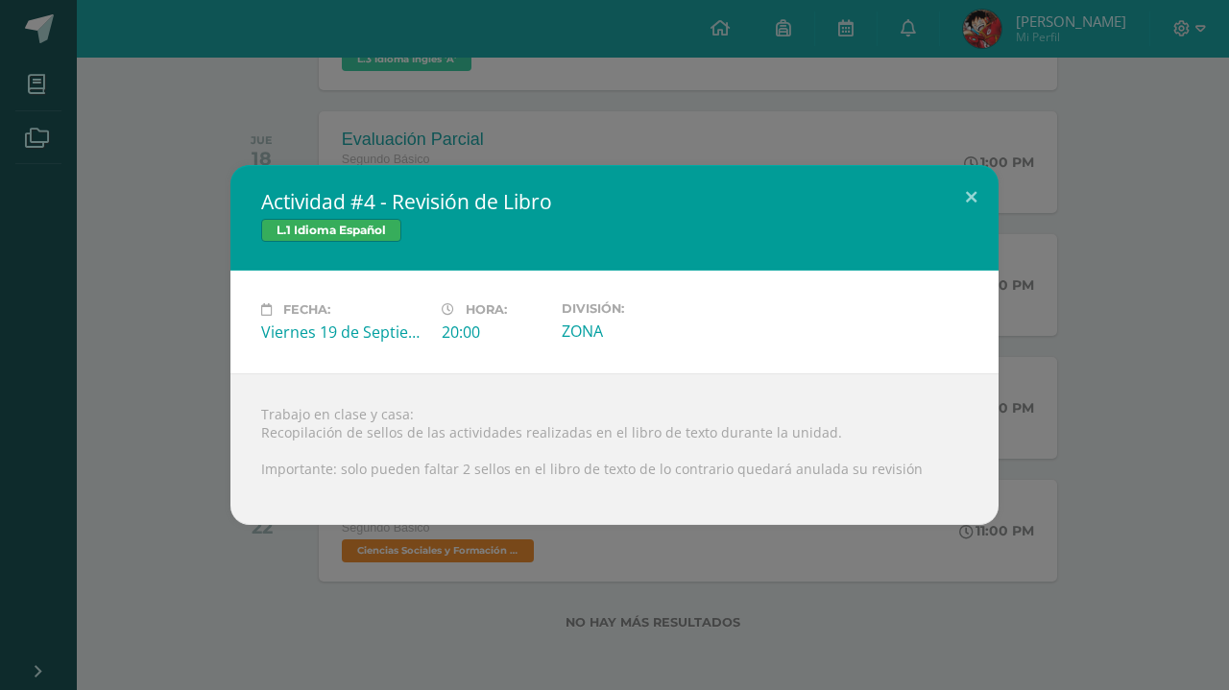
click at [161, 371] on div "Actividad #4 - Revisión de Libro L.1 Idioma Español Fecha: Viernes 19 de Septie…" at bounding box center [614, 345] width 1213 height 360
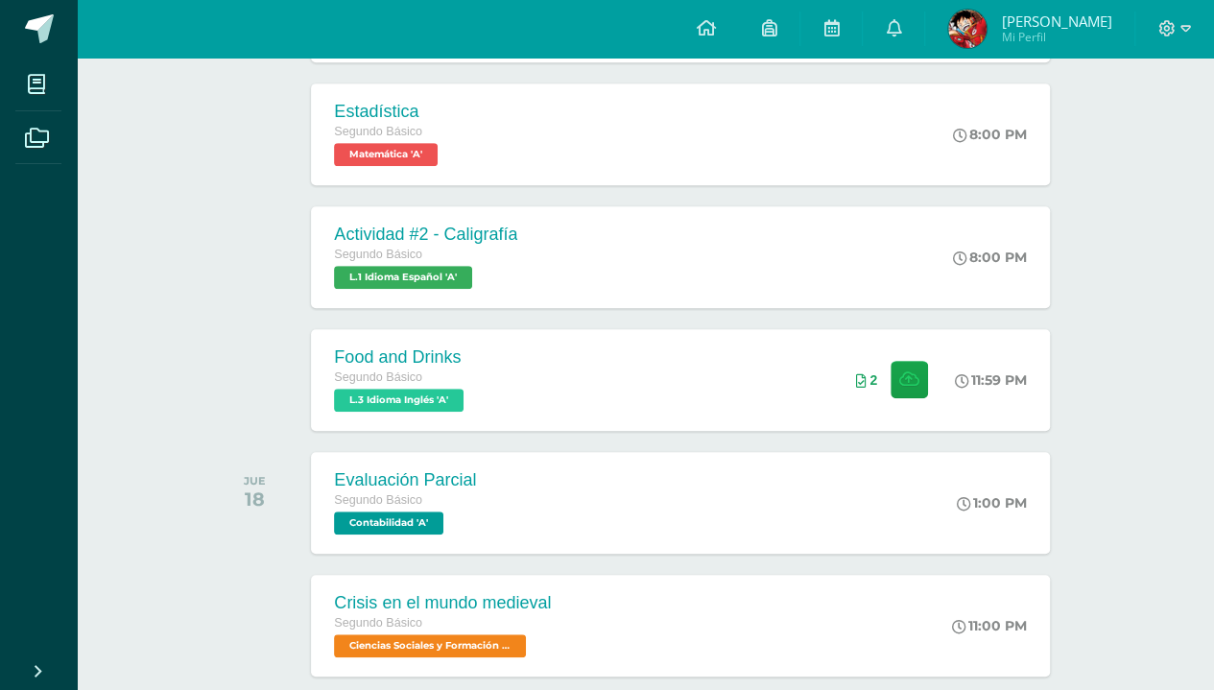
scroll to position [0, 0]
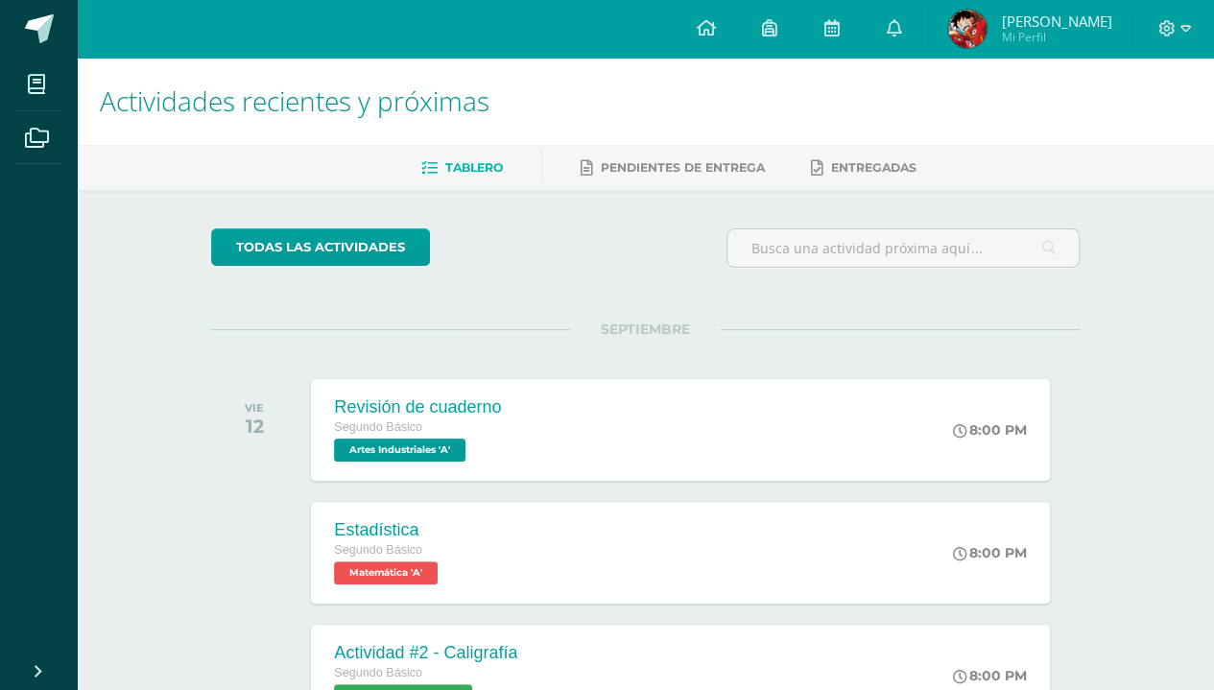
click at [1186, 29] on icon at bounding box center [1186, 28] width 11 height 17
click at [1058, 46] on span "Dalia Ester Mi Perfil" at bounding box center [1029, 29] width 171 height 38
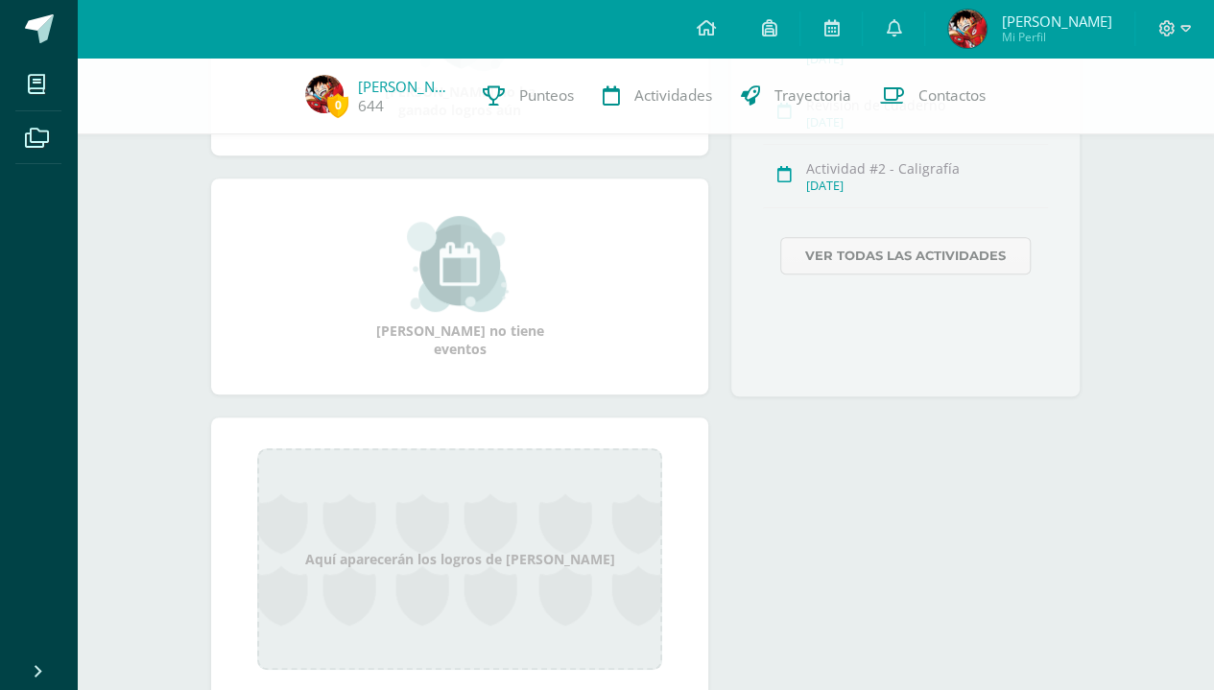
scroll to position [486, 0]
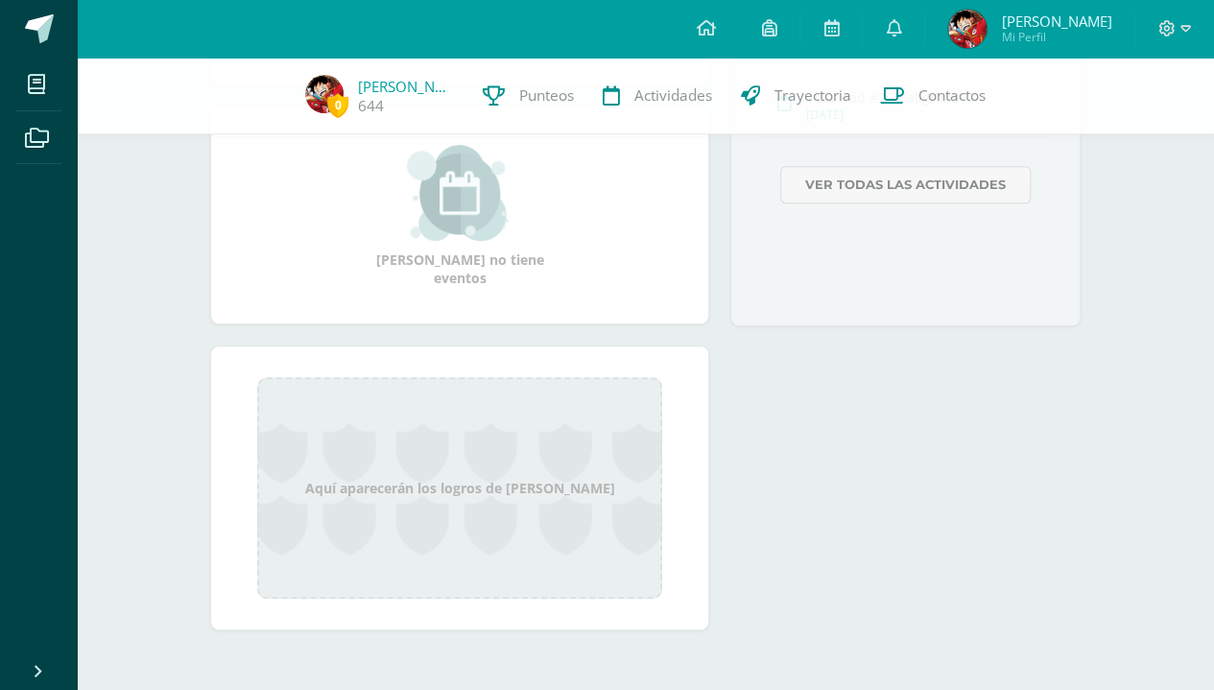
click at [350, 478] on div "Aquí aparecerán los logros de Dalia Ester" at bounding box center [459, 488] width 405 height 222
click at [394, 489] on div "Aquí aparecerán los logros de Dalia Ester" at bounding box center [459, 488] width 405 height 222
click at [381, 474] on div "Aquí aparecerán los logros de Dalia Ester" at bounding box center [459, 488] width 405 height 222
click at [384, 465] on div "Aquí aparecerán los logros de Dalia Ester" at bounding box center [459, 488] width 405 height 222
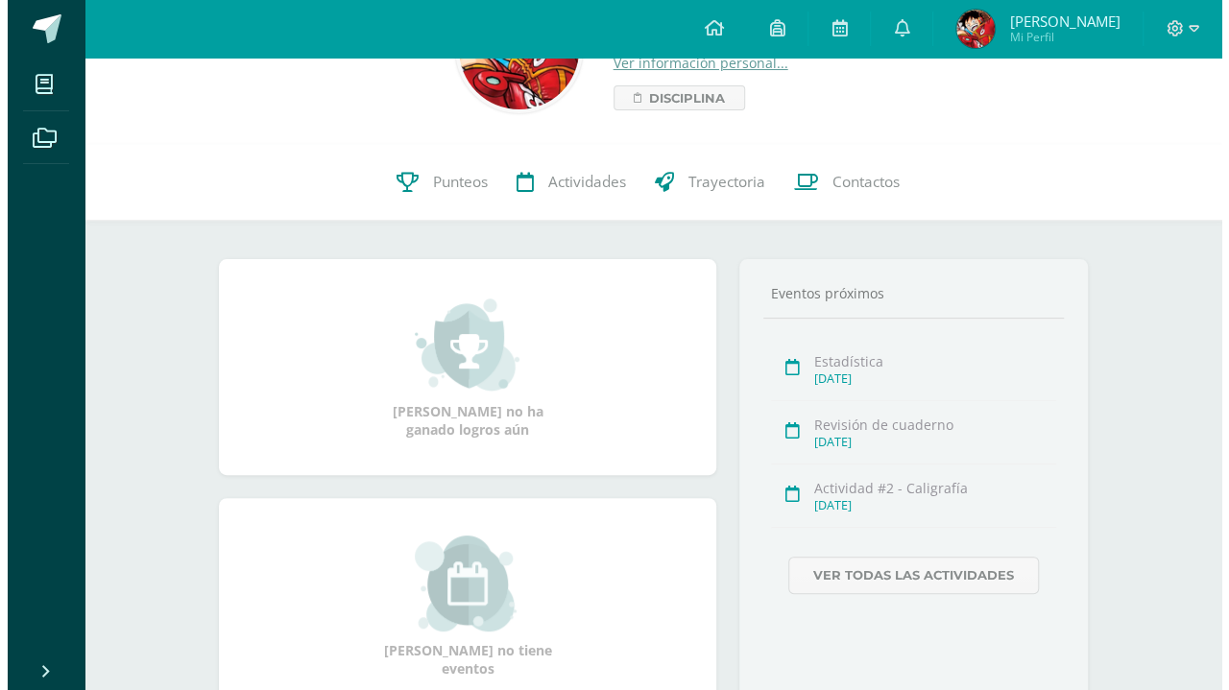
scroll to position [0, 0]
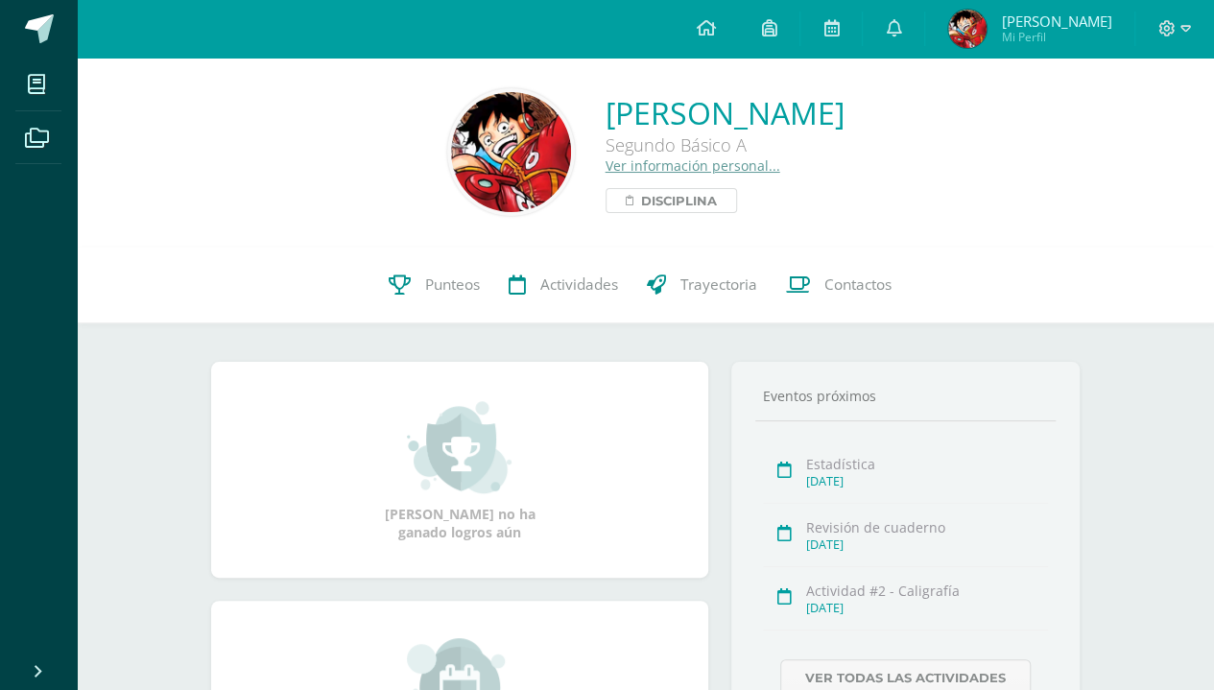
click at [641, 211] on span "Disciplina" at bounding box center [679, 200] width 76 height 23
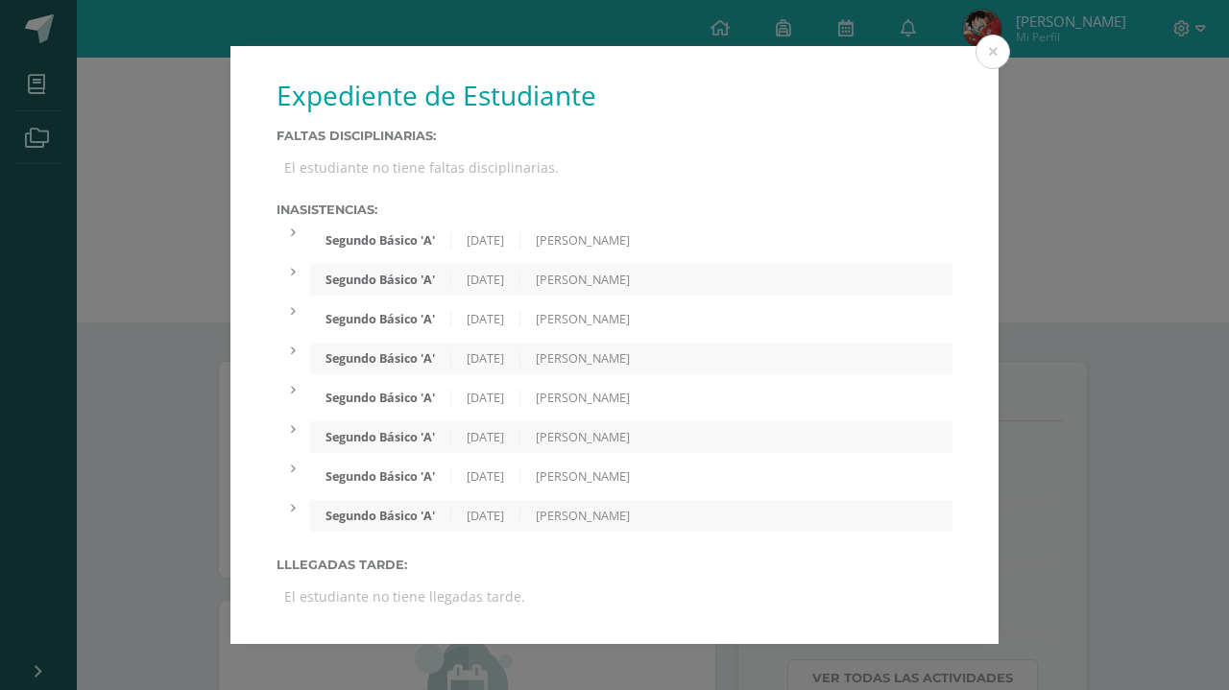
click at [395, 234] on div "Segundo Básico 'A'" at bounding box center [380, 240] width 141 height 16
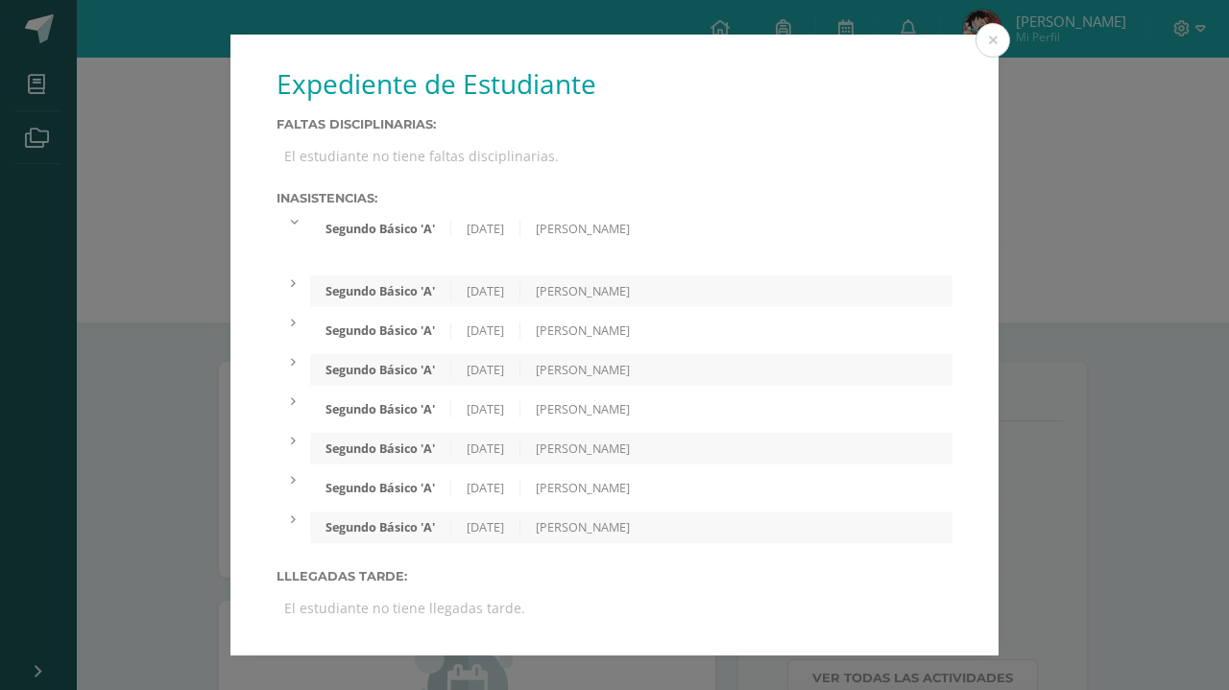
click at [371, 300] on div "Segundo Básico 'A' 29/08/2025 Mishell Castillo" at bounding box center [631, 291] width 642 height 32
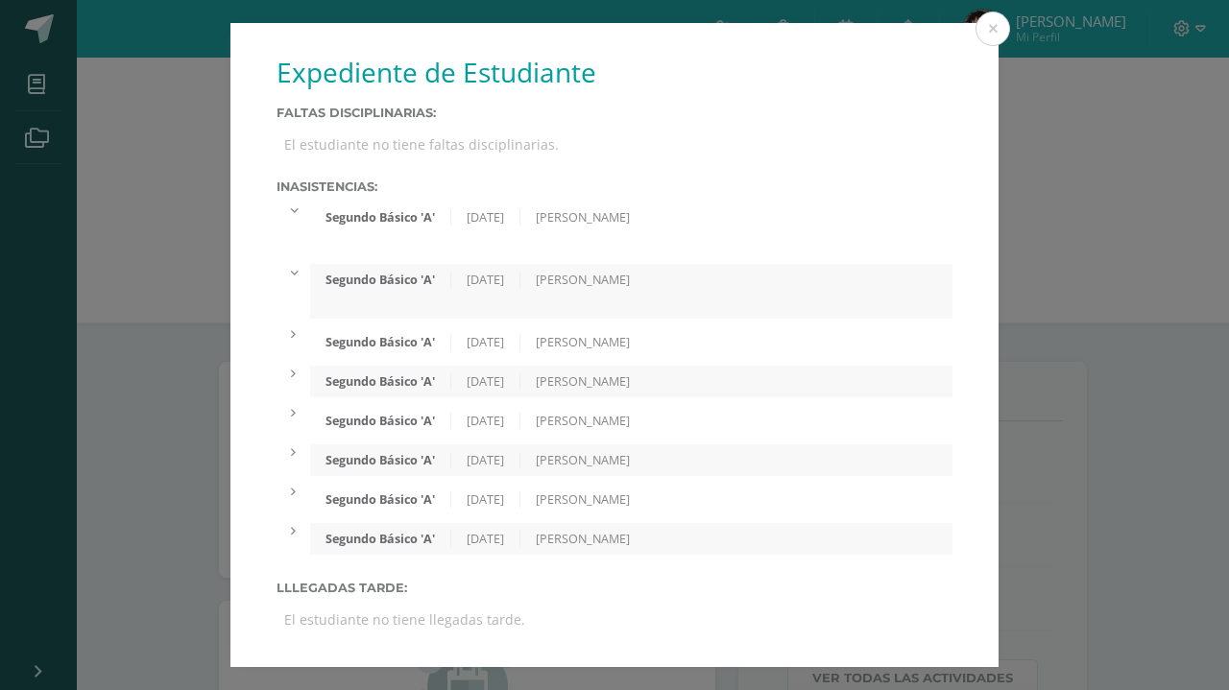
click at [340, 357] on div "Segundo Básico 'A' 28/08/2025 Mishell Castillo" at bounding box center [631, 342] width 642 height 32
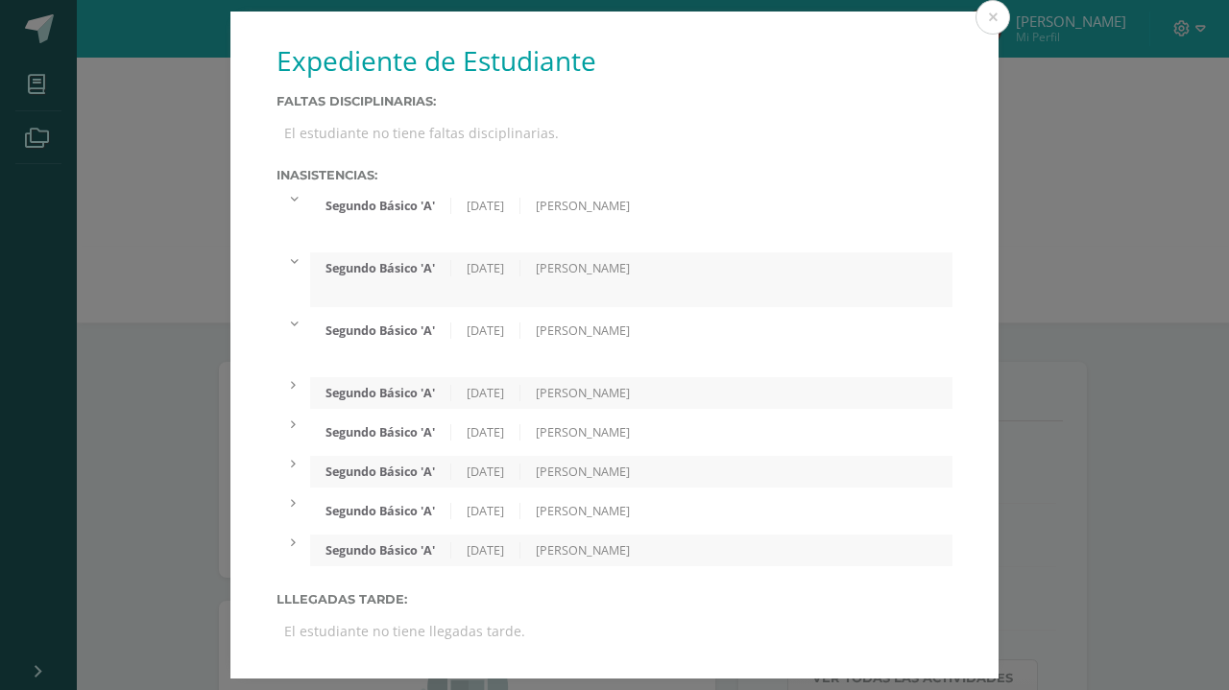
click at [280, 394] on div "Segundo Básico 'A' 21/08/2025 Mishell Castillo" at bounding box center [614, 393] width 676 height 32
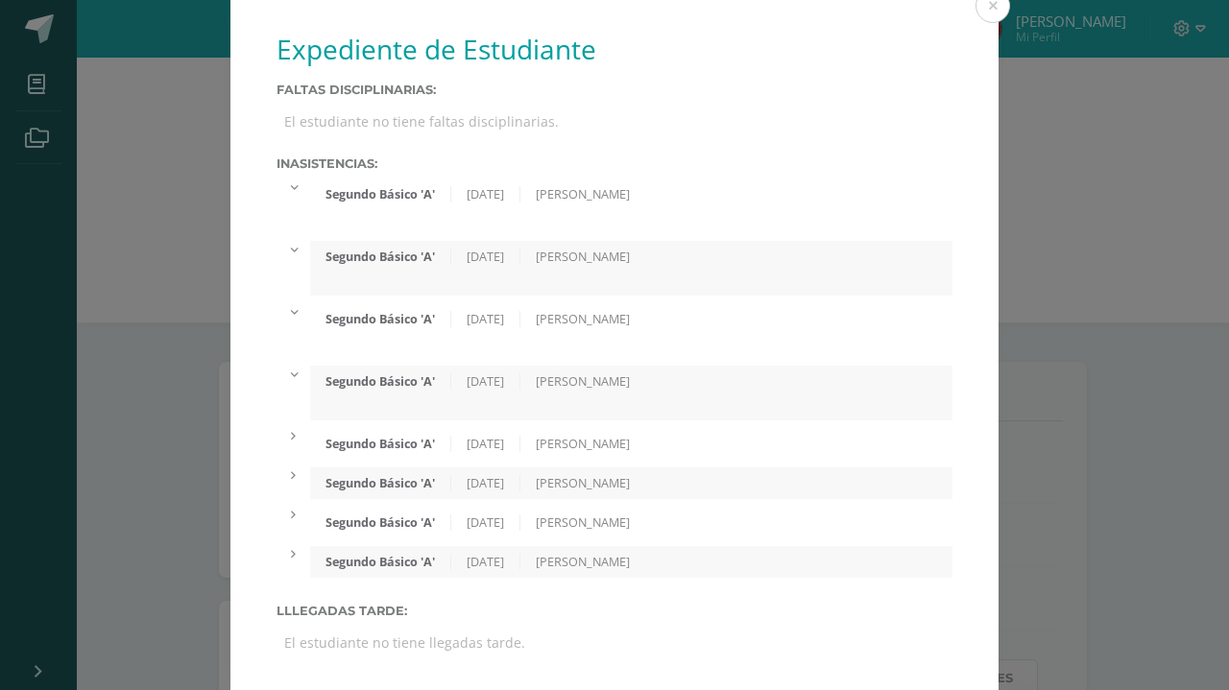
click at [281, 452] on div "Segundo Básico 'A' 05/08/2025 Mishell Castillo" at bounding box center [614, 444] width 676 height 32
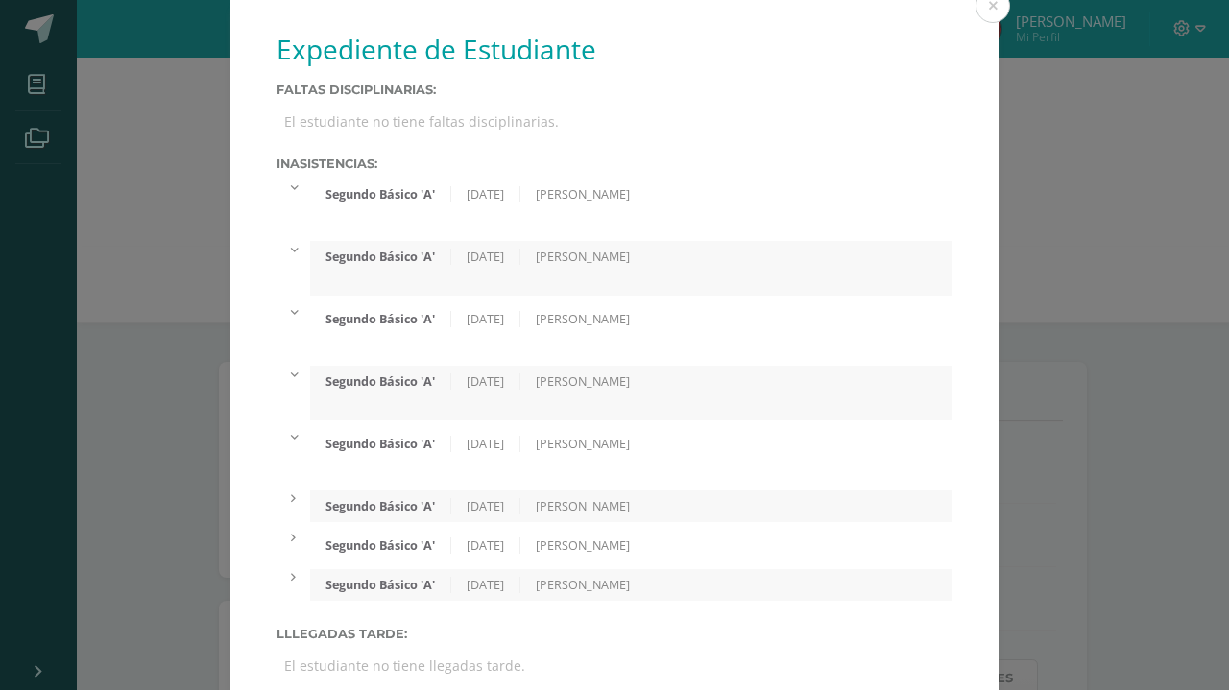
click at [282, 507] on div at bounding box center [293, 498] width 34 height 16
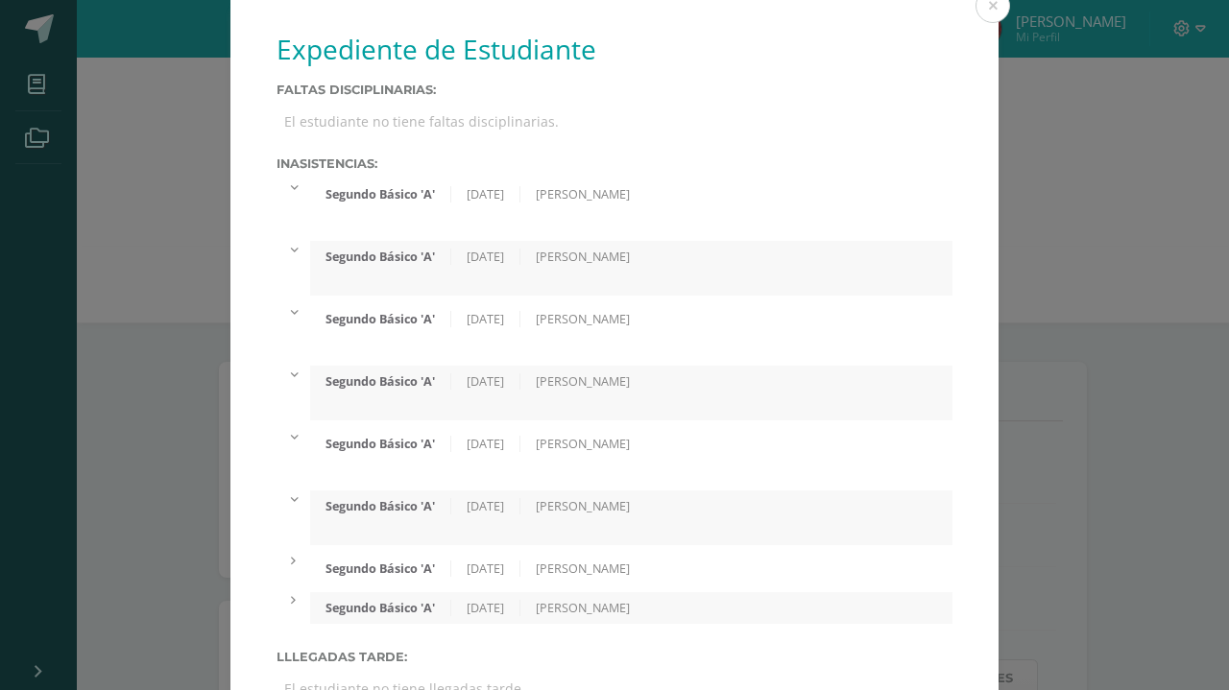
click at [277, 503] on div at bounding box center [293, 498] width 34 height 16
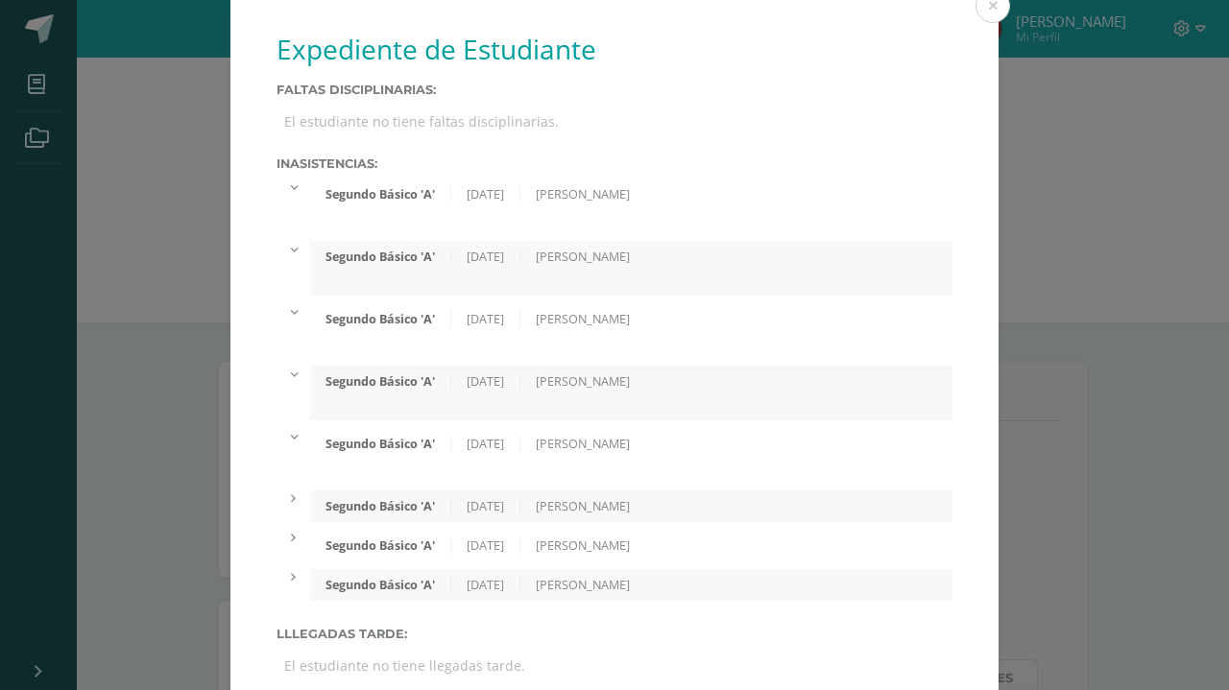
click at [475, 497] on div "Segundo Básico 'A' 17/07/2025 Mishell Castillo" at bounding box center [631, 506] width 642 height 32
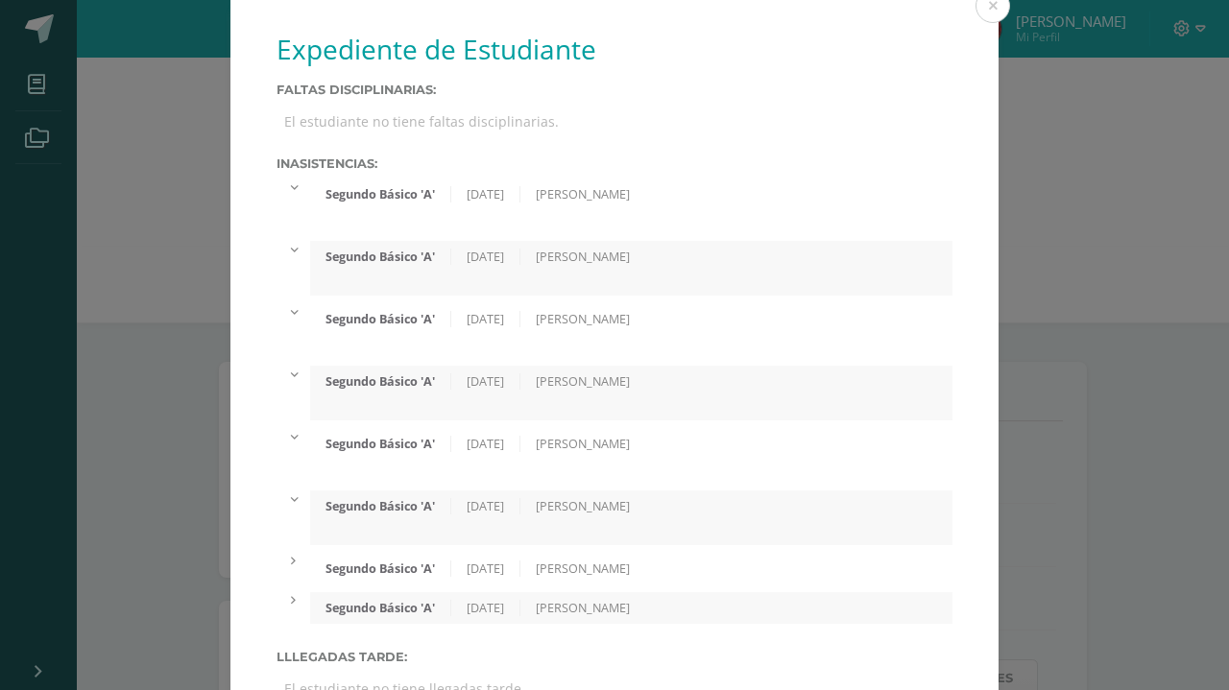
click at [981, 13] on button at bounding box center [992, 5] width 35 height 35
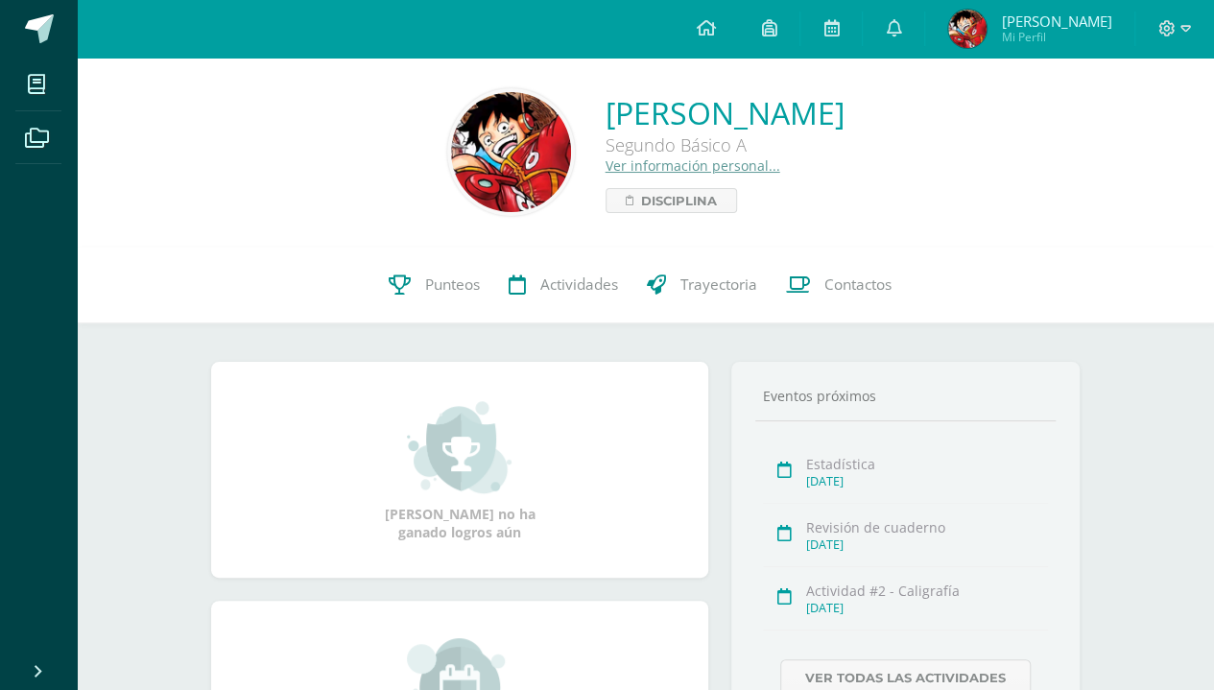
click at [839, 31] on icon at bounding box center [831, 27] width 15 height 17
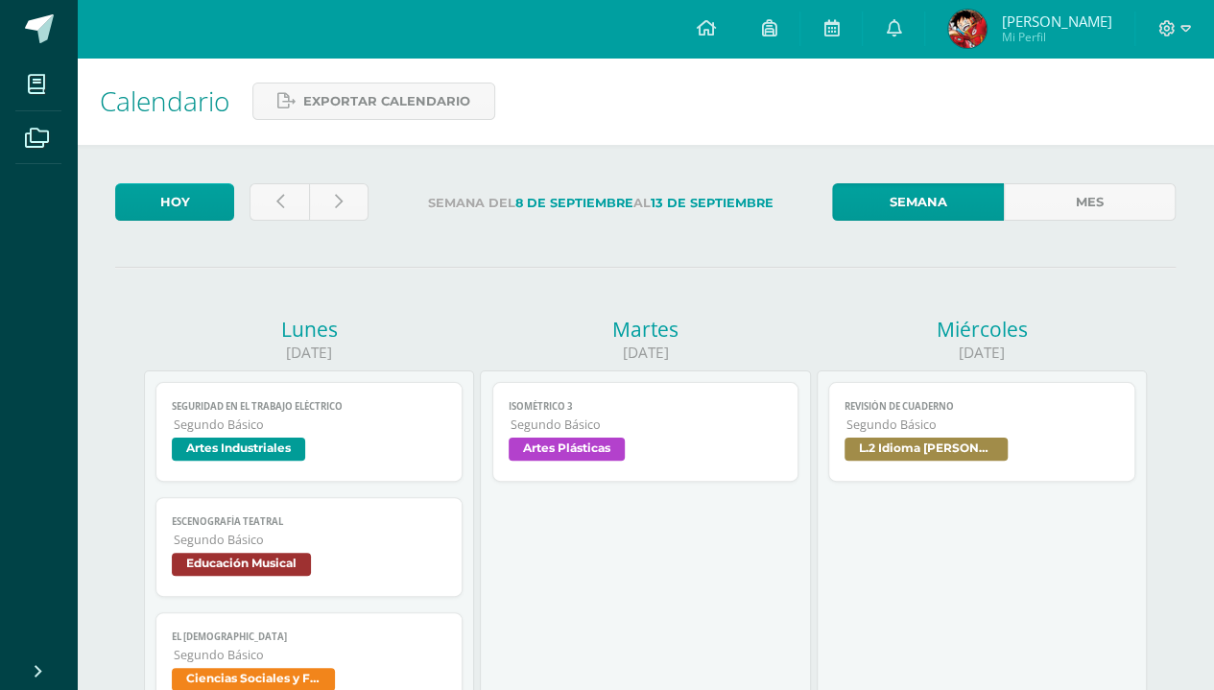
click at [36, 27] on span at bounding box center [39, 28] width 29 height 29
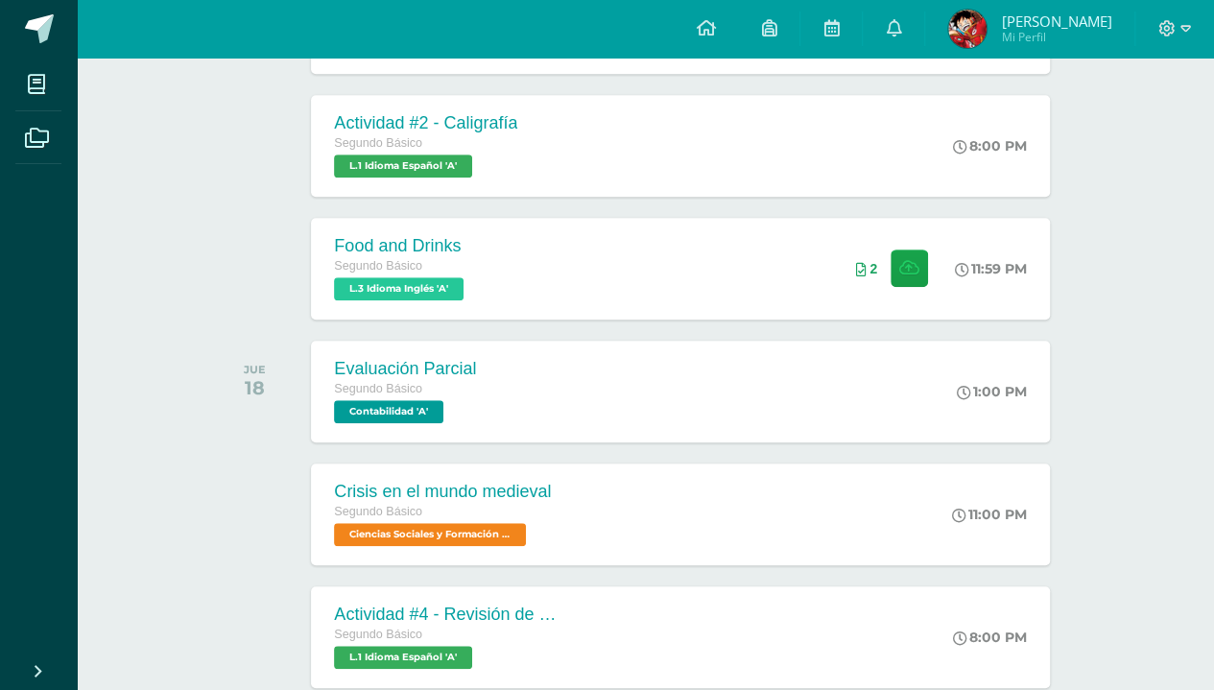
scroll to position [529, 0]
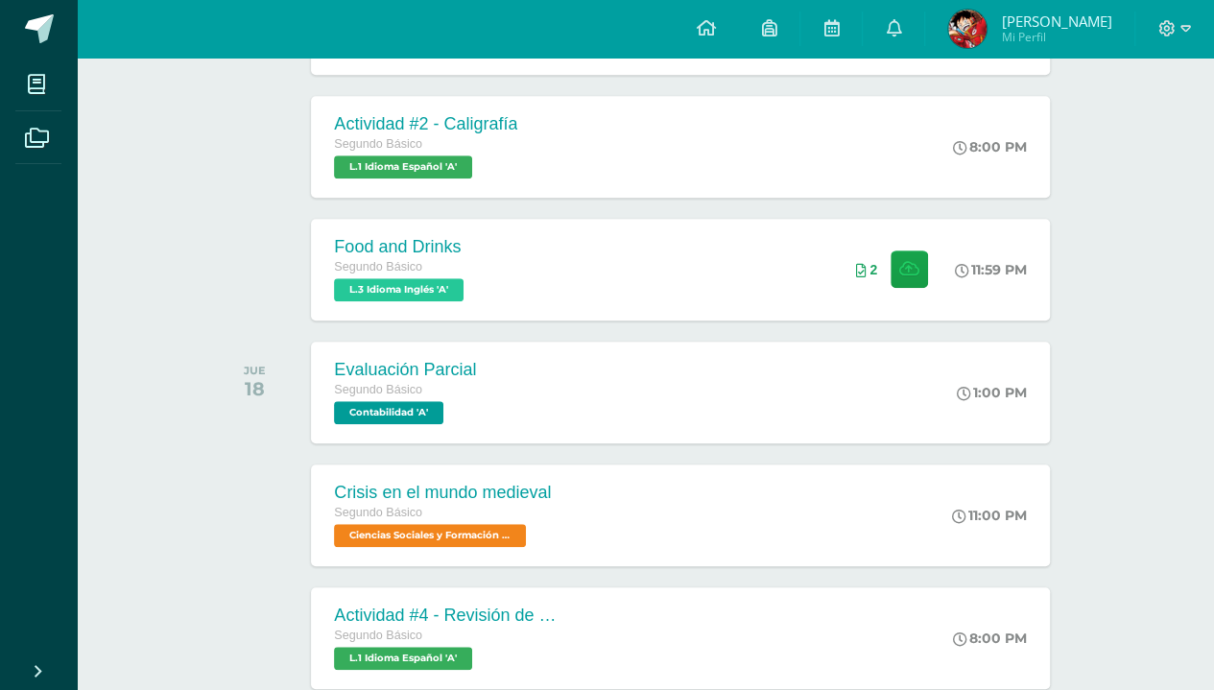
click at [389, 246] on div "Food and Drinks" at bounding box center [401, 247] width 134 height 20
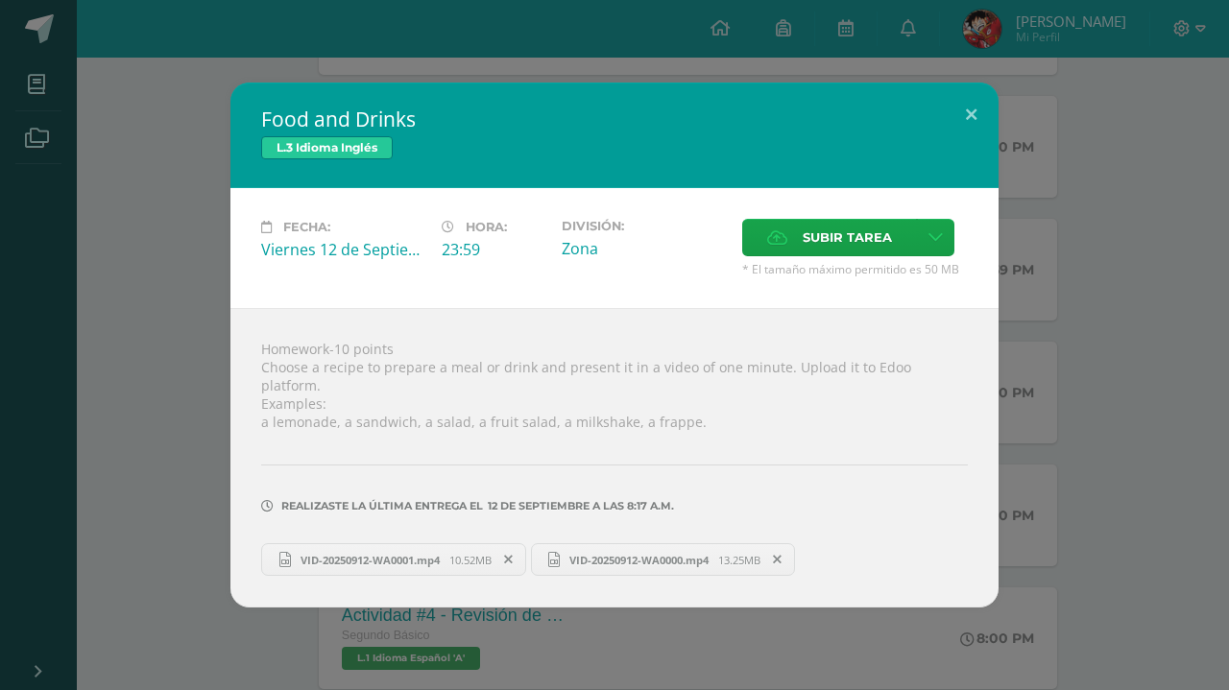
click at [392, 553] on span "VID-20250912-WA0001.mp4" at bounding box center [370, 560] width 158 height 14
click at [0, 414] on div "Food and Drinks L.3 Idioma Inglés Fecha: Viernes 12 de Septiembre Hora: 23:59 D…" at bounding box center [614, 345] width 1229 height 690
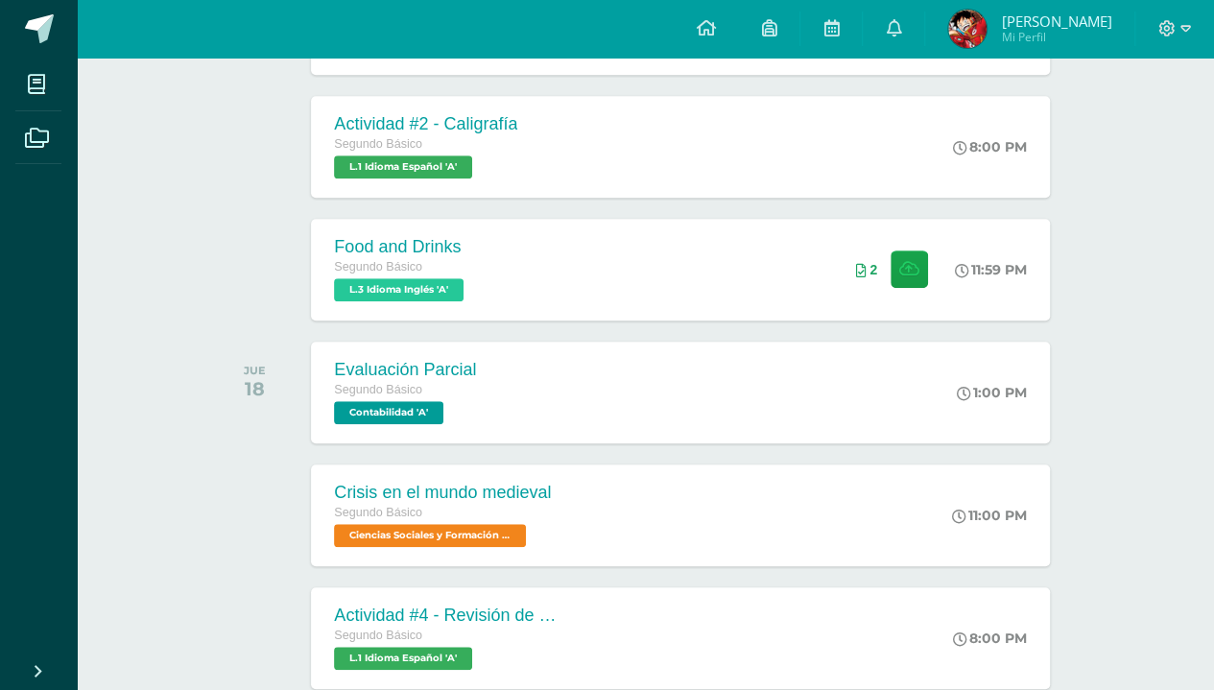
click at [36, 135] on icon at bounding box center [37, 138] width 24 height 19
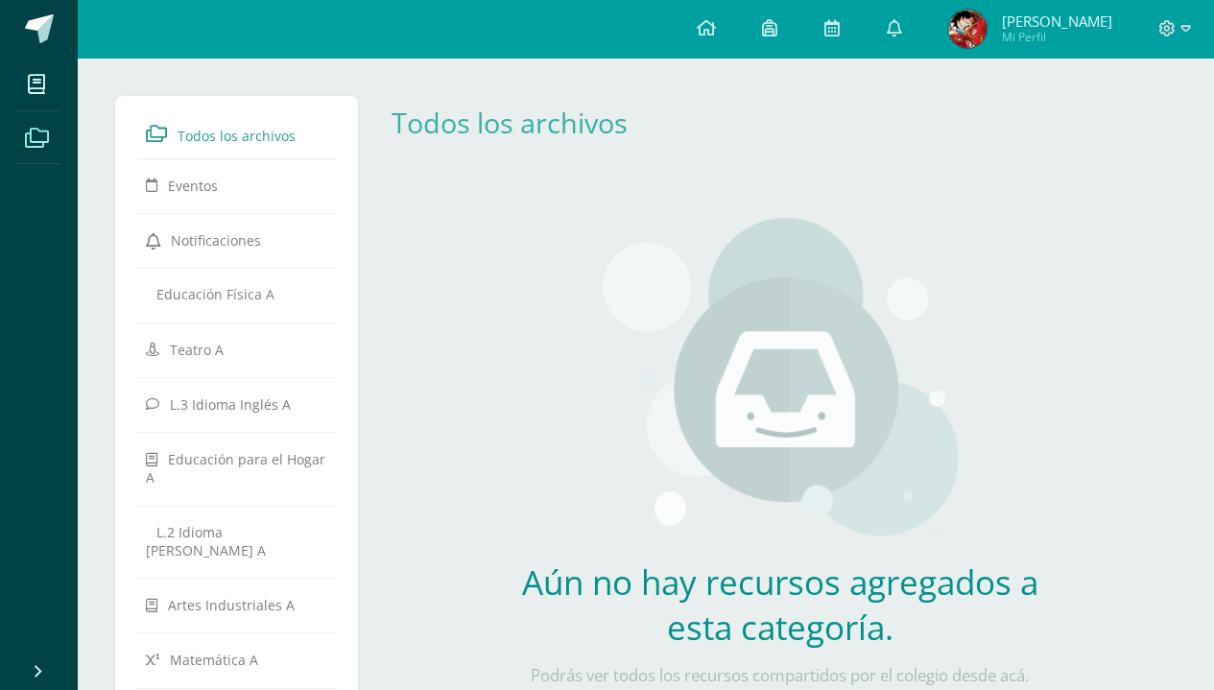
click at [192, 188] on span "Eventos" at bounding box center [193, 186] width 50 height 18
click at [190, 237] on span "Notificaciones" at bounding box center [216, 240] width 90 height 18
click at [203, 289] on span "Educación Física A" at bounding box center [215, 294] width 118 height 18
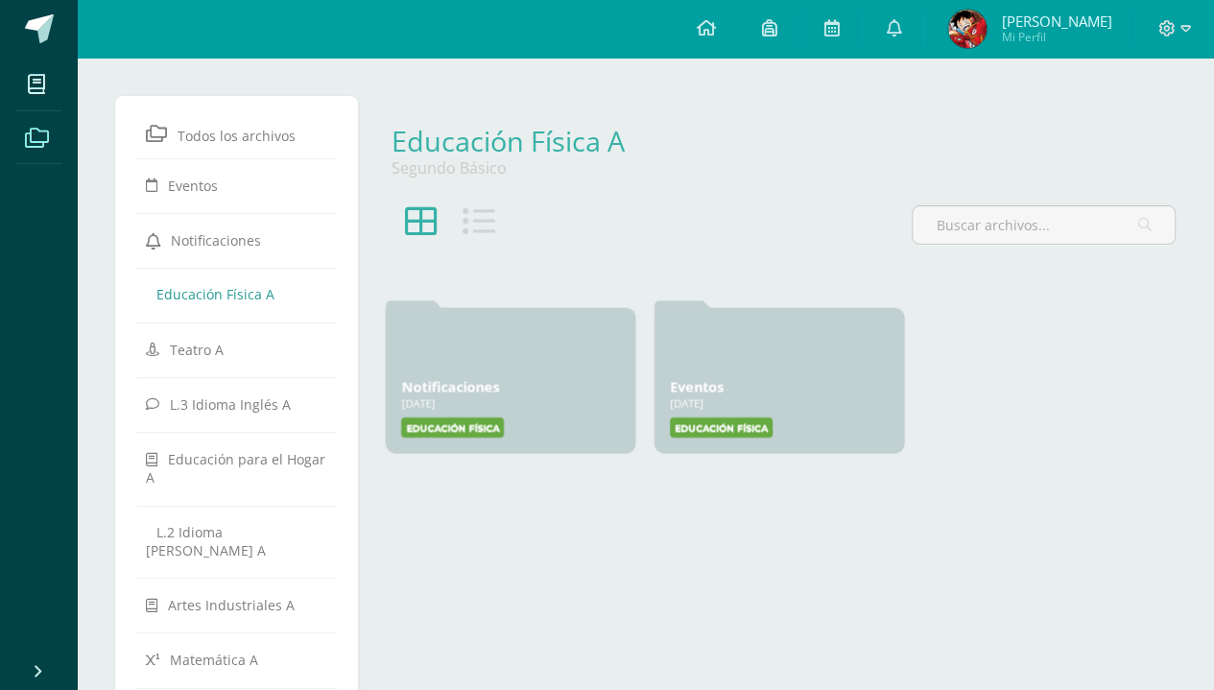
click at [513, 357] on div at bounding box center [510, 346] width 219 height 46
click at [418, 228] on icon at bounding box center [421, 221] width 33 height 33
click at [472, 236] on icon at bounding box center [479, 221] width 33 height 33
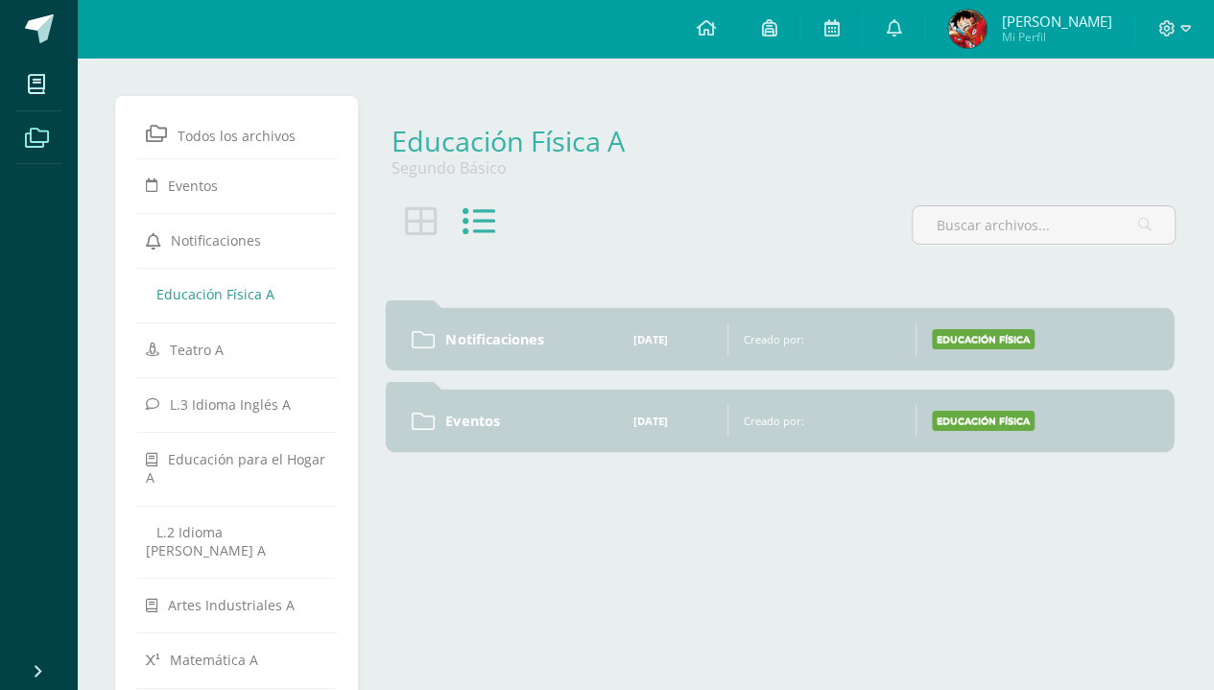
click at [31, 144] on icon at bounding box center [37, 138] width 24 height 19
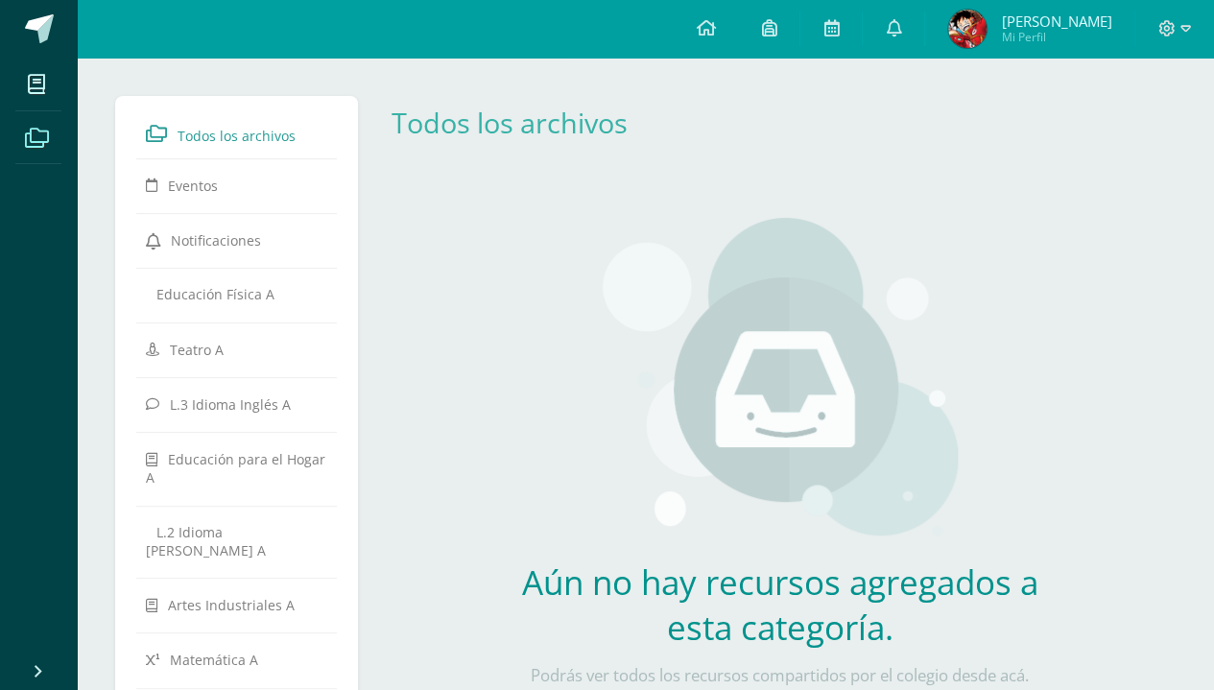
click at [192, 198] on link "Eventos" at bounding box center [236, 185] width 181 height 35
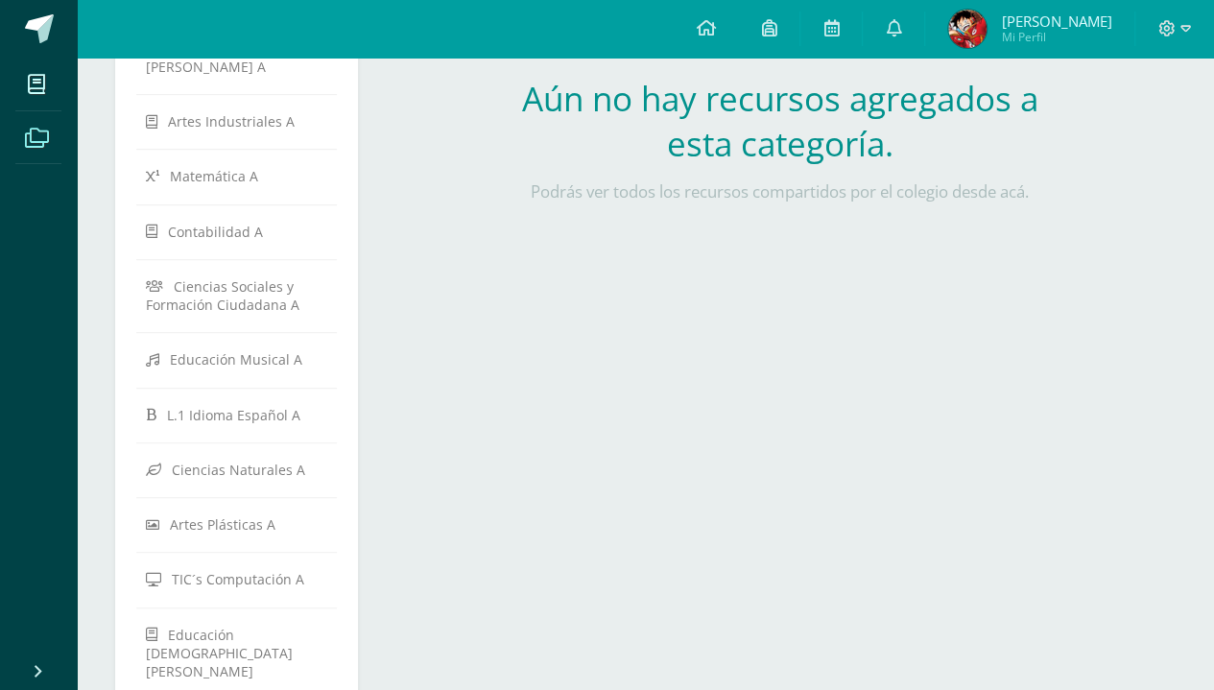
scroll to position [509, 0]
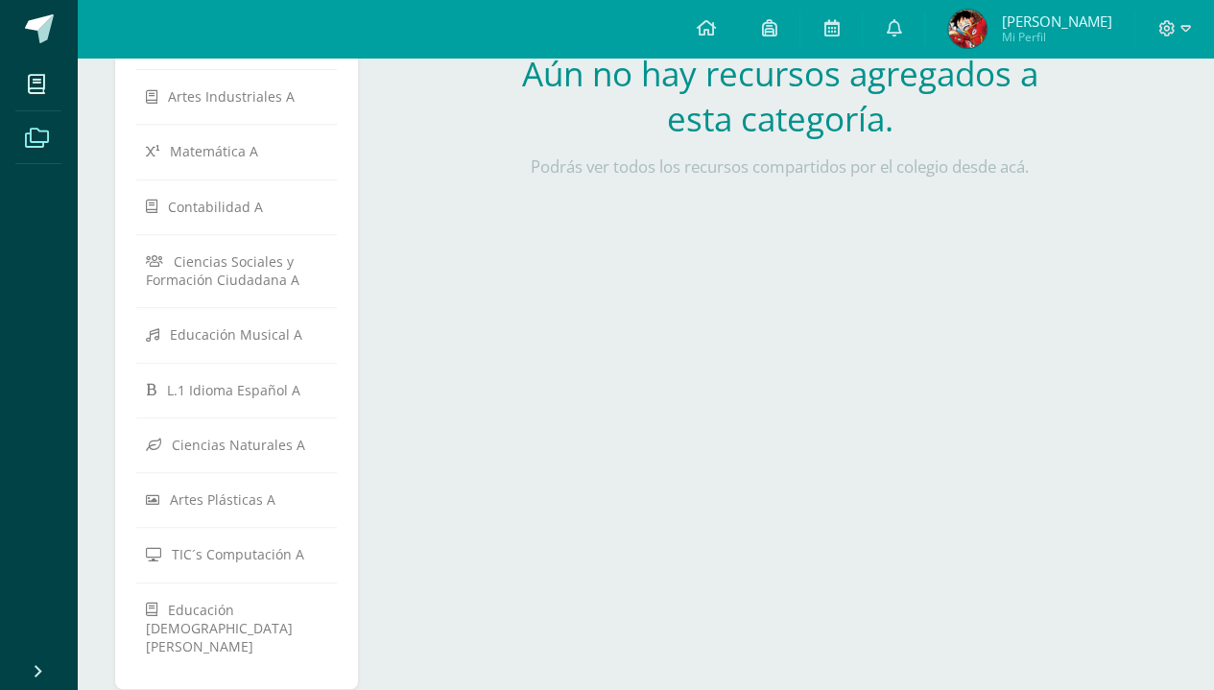
click at [1184, 29] on icon at bounding box center [1186, 28] width 11 height 17
click at [1127, 123] on span "Cerrar sesión" at bounding box center [1125, 131] width 86 height 18
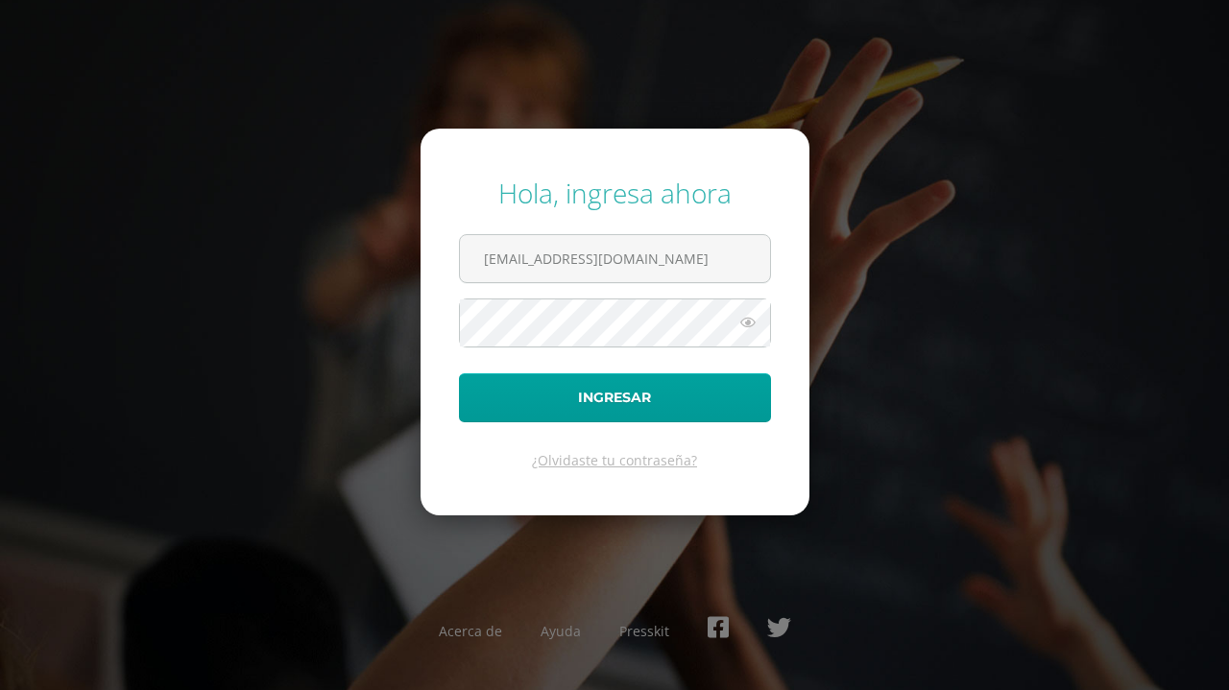
click at [642, 253] on input "[EMAIL_ADDRESS][DOMAIN_NAME]" at bounding box center [615, 258] width 310 height 47
type input "6"
click at [1006, 197] on div "Hola, ingresa ahora Ingresar ¿Olvidaste tu contraseña? Acerca de Ayuda Presskit" at bounding box center [614, 344] width 1229 height 370
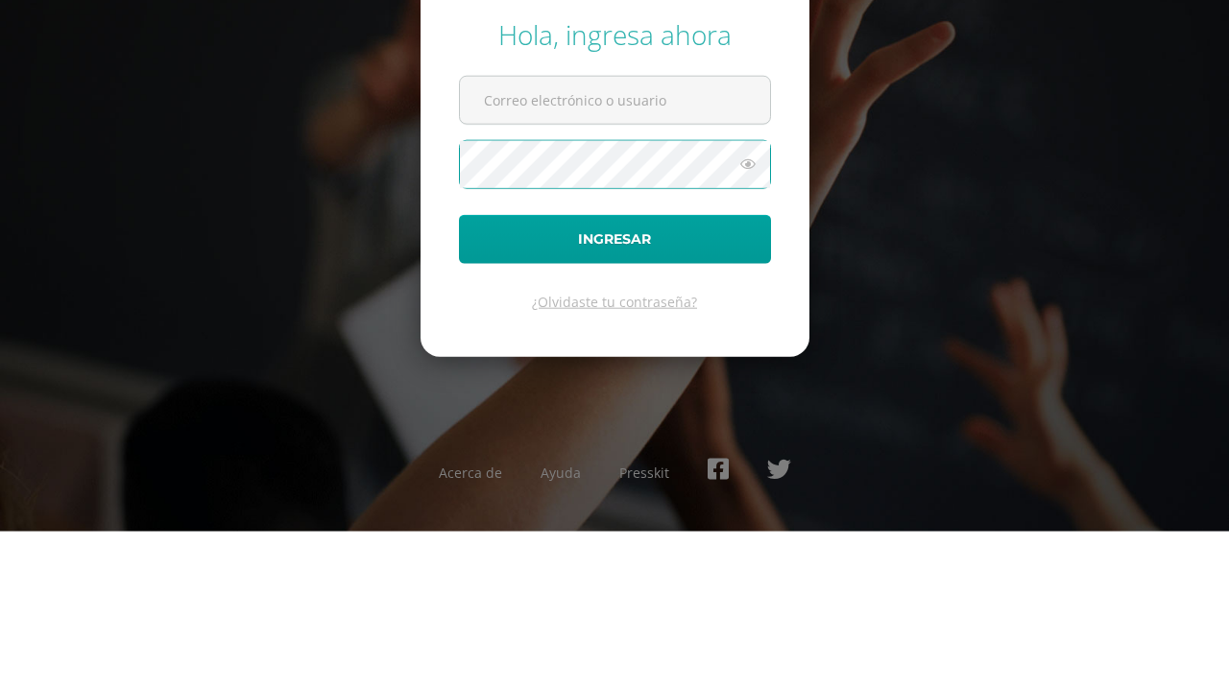
click at [1088, 278] on div "Hola, ingresa ahora Ingresar ¿Olvidaste tu contraseña? Acerca de Ayuda Presskit" at bounding box center [614, 344] width 1229 height 370
click at [1100, 230] on div "Hola, ingresa ahora Ingresar ¿Olvidaste tu contraseña? Acerca de Ayuda Presskit" at bounding box center [614, 344] width 1229 height 370
